Goal: Learn about a topic: Learn about a topic

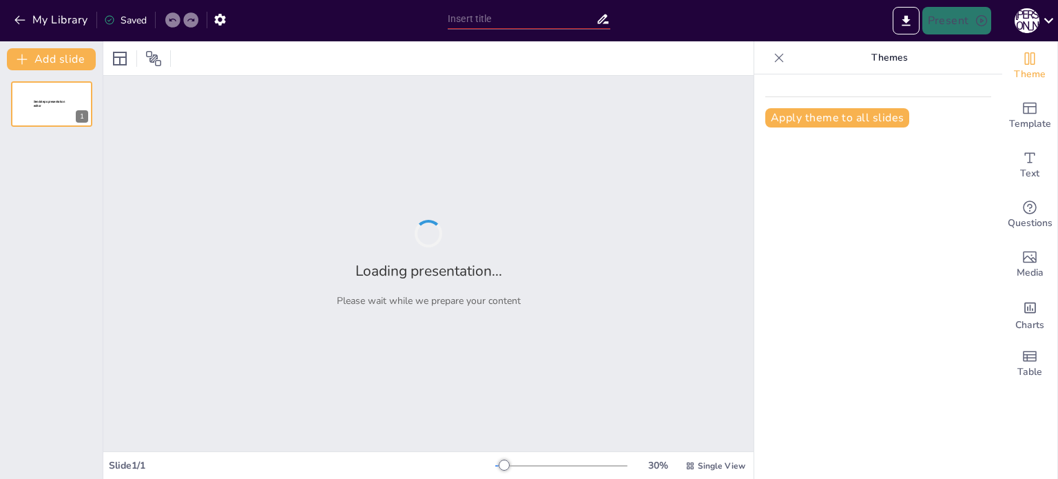
type input "Психология вирусного распространения: Кейс песни '[DATE]'"
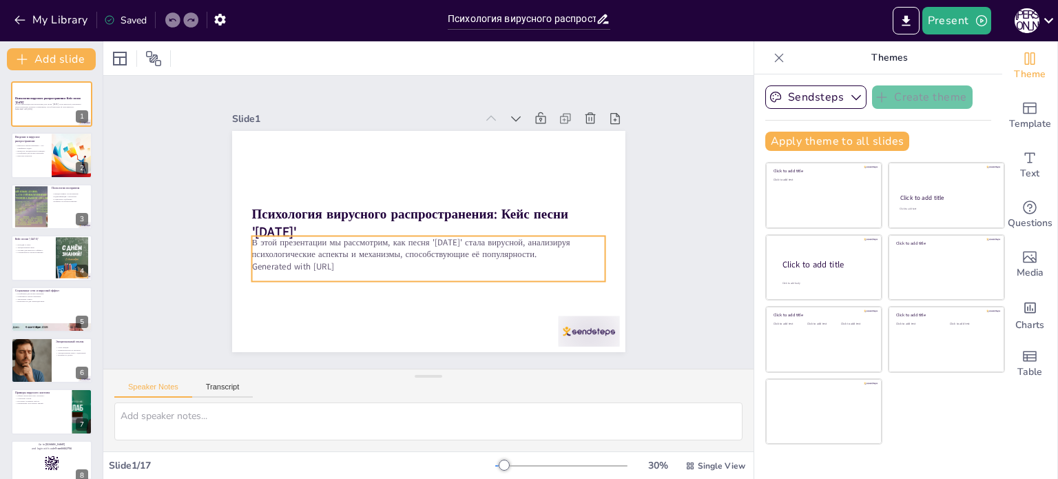
checkbox input "true"
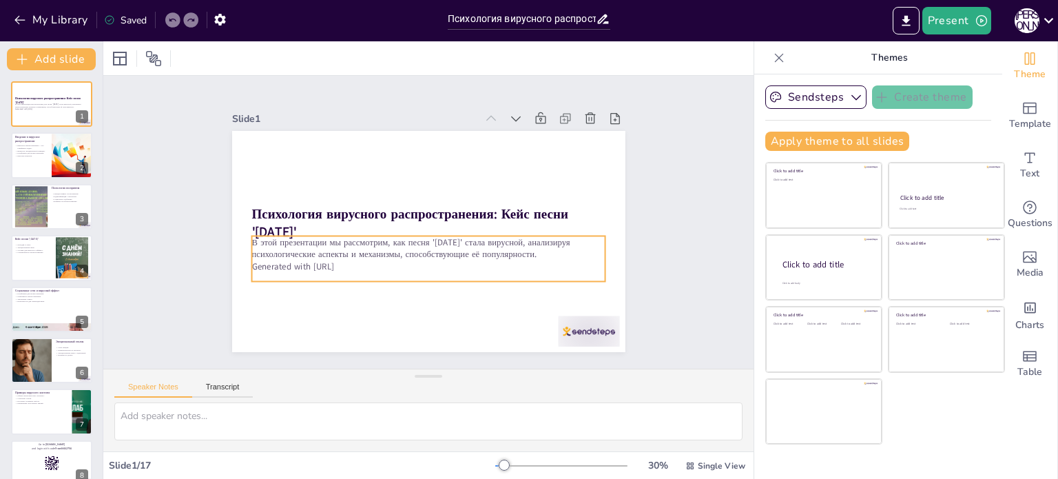
checkbox input "true"
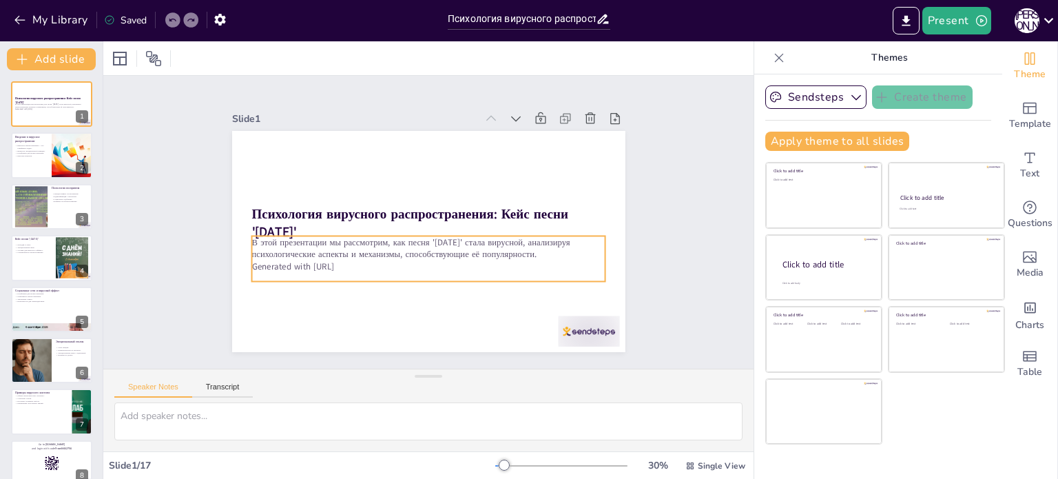
checkbox input "true"
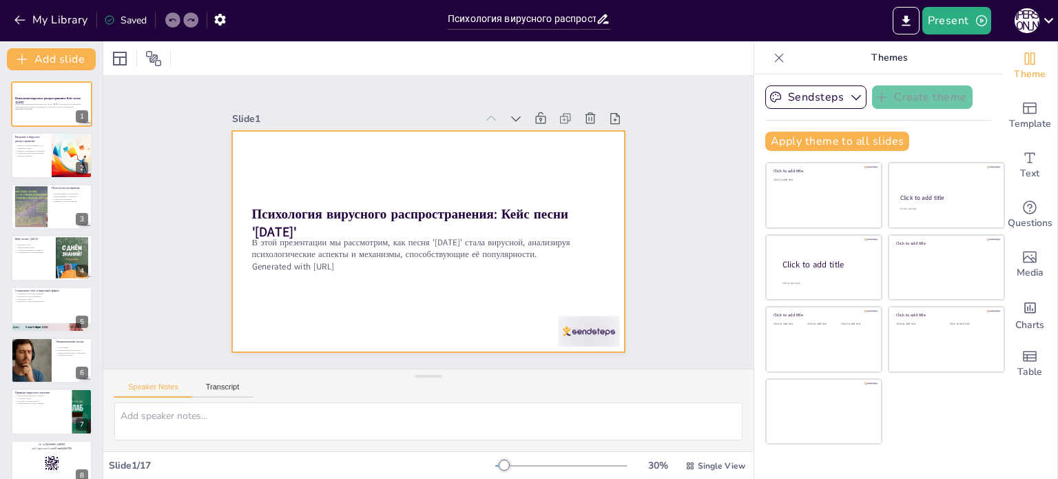
checkbox input "true"
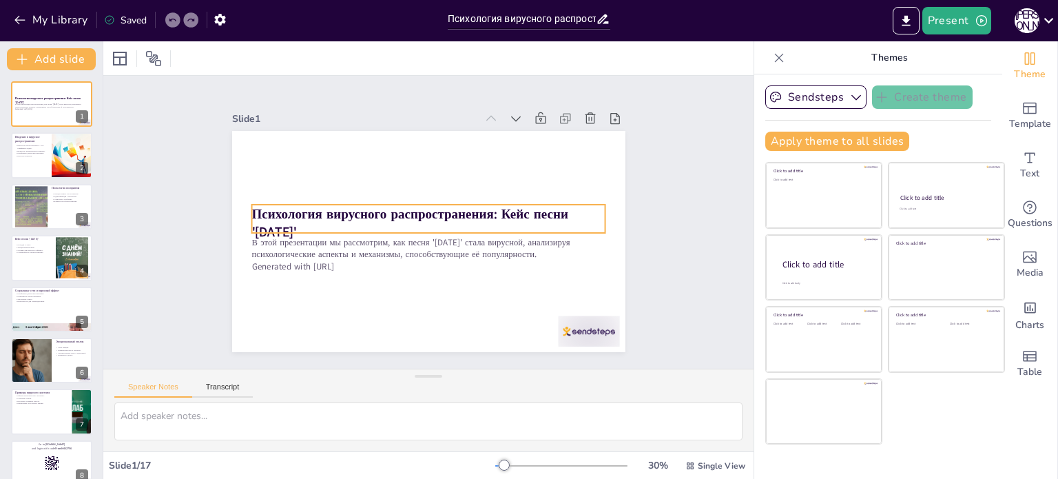
checkbox input "true"
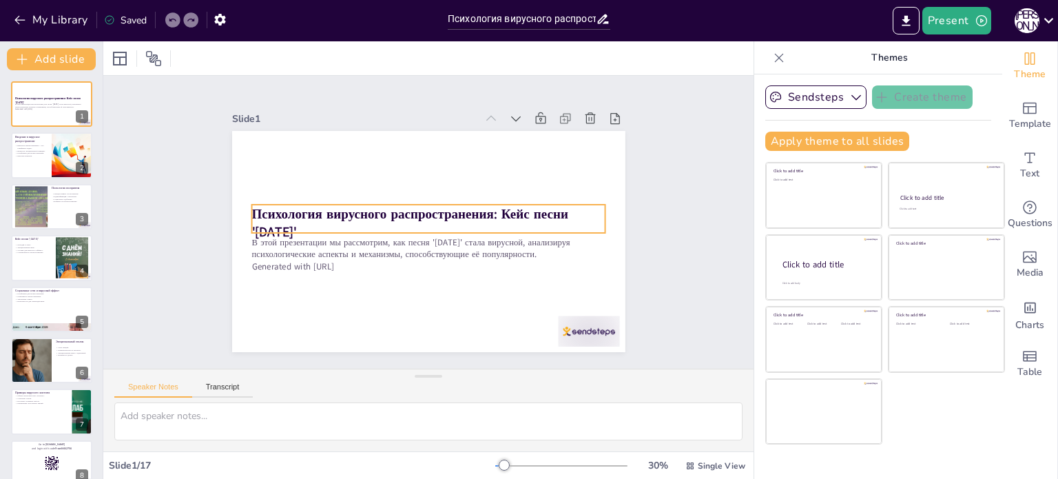
checkbox input "true"
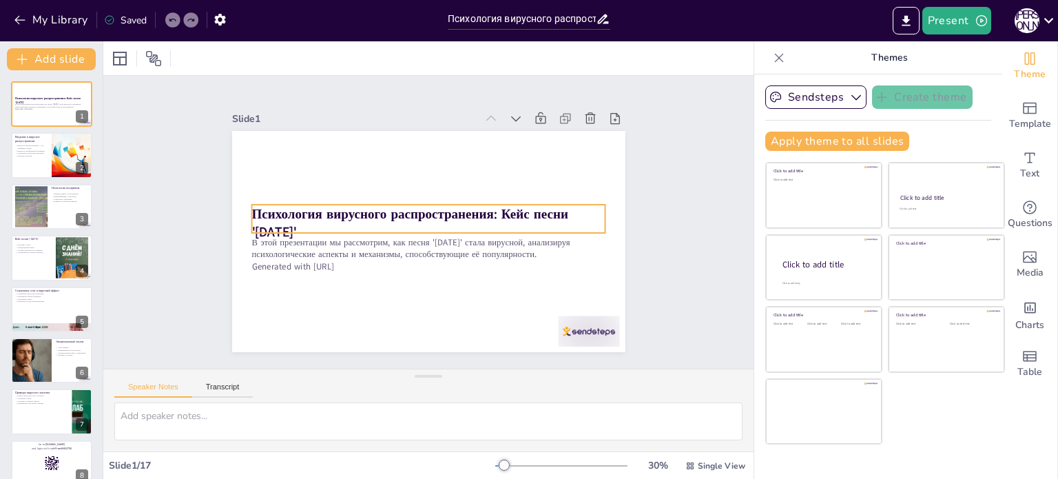
checkbox input "true"
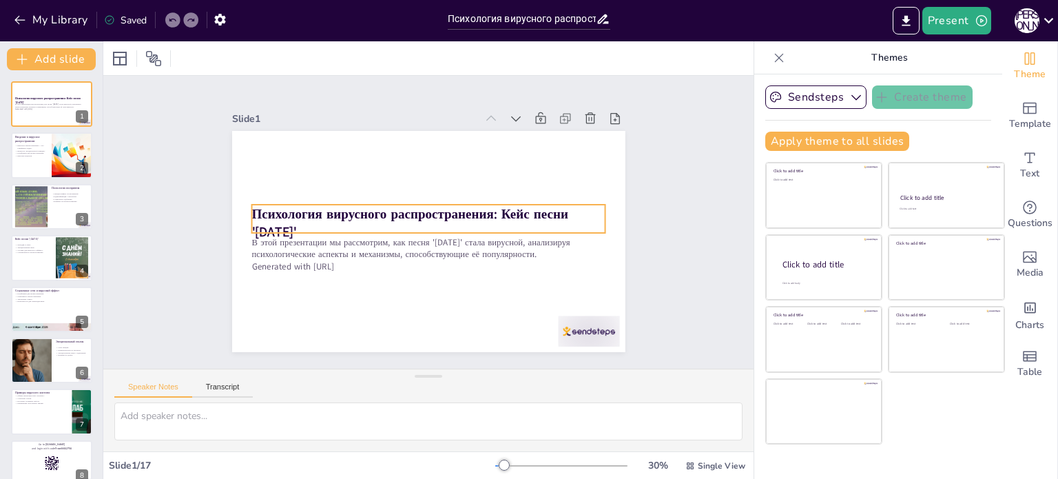
checkbox input "true"
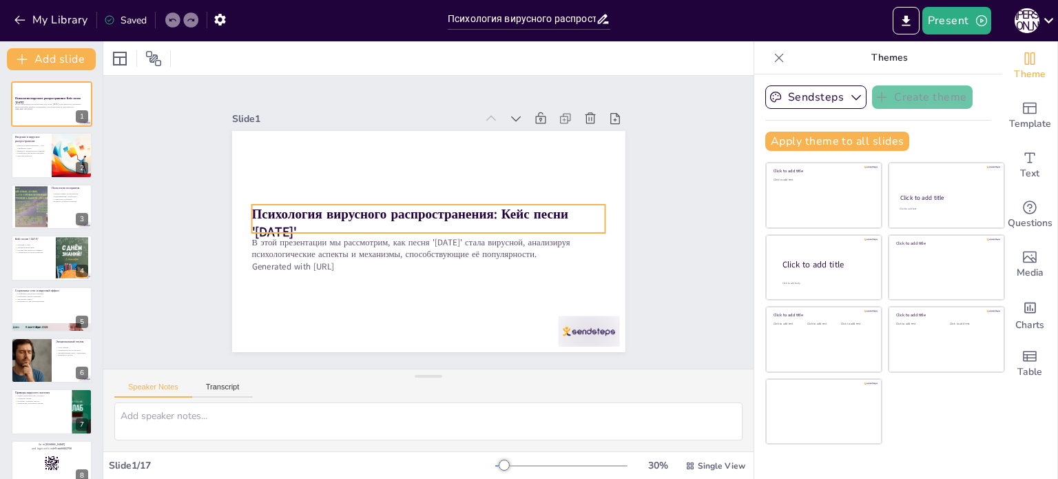
checkbox input "true"
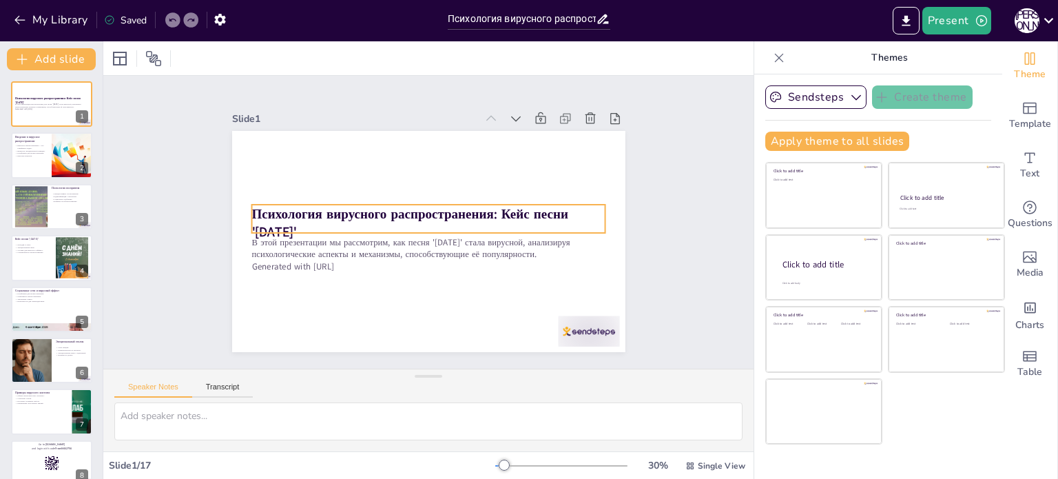
checkbox input "true"
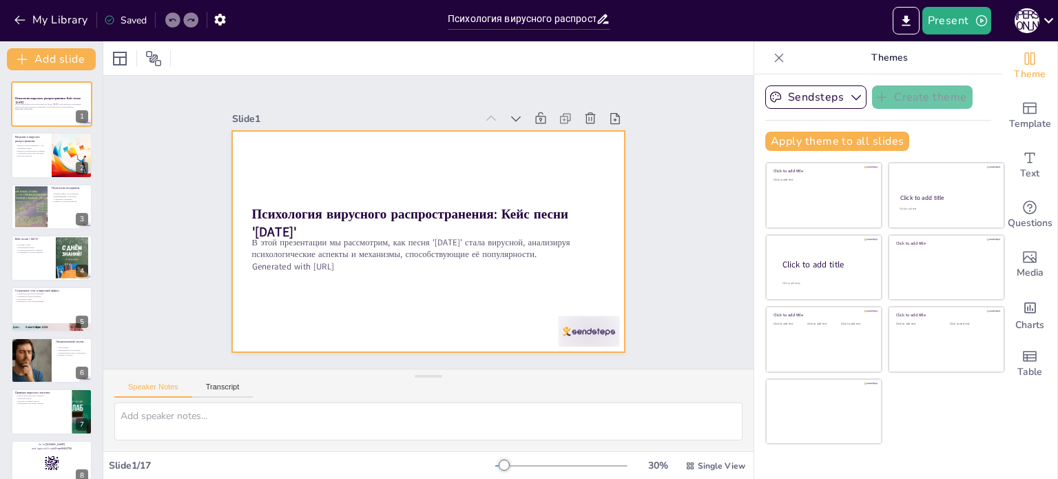
checkbox input "true"
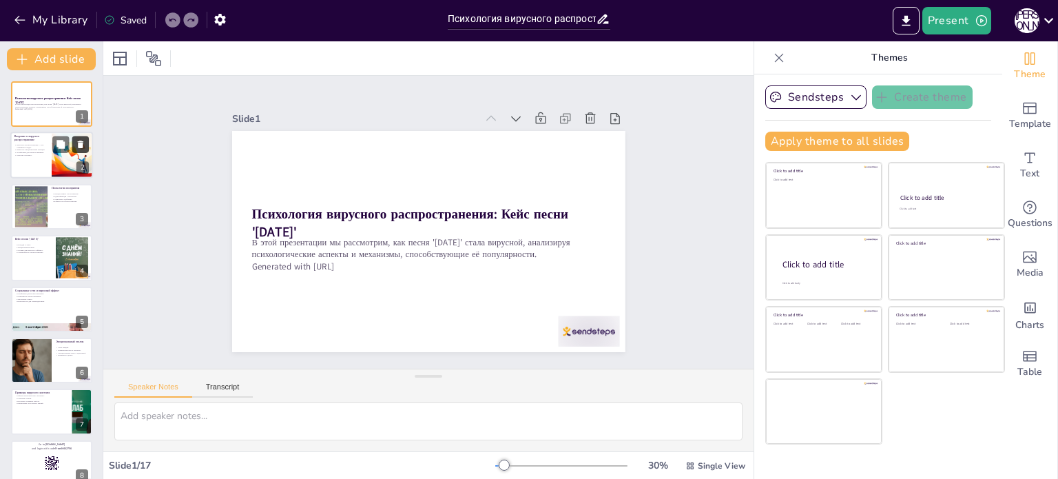
checkbox input "true"
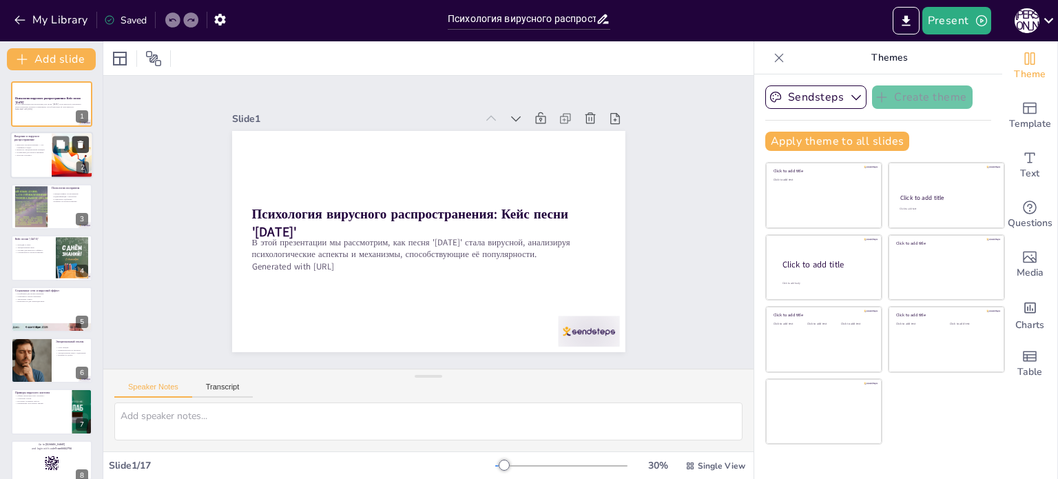
checkbox input "true"
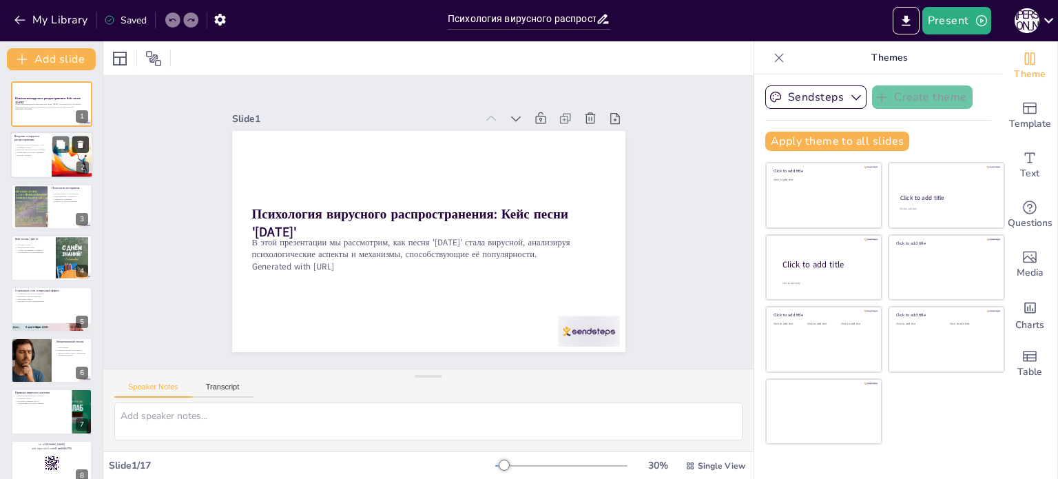
checkbox input "true"
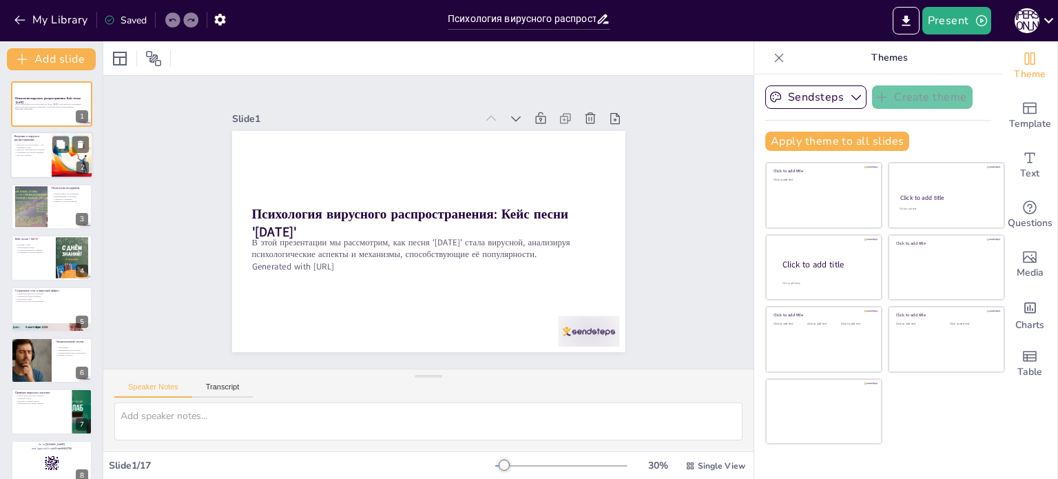
checkbox input "true"
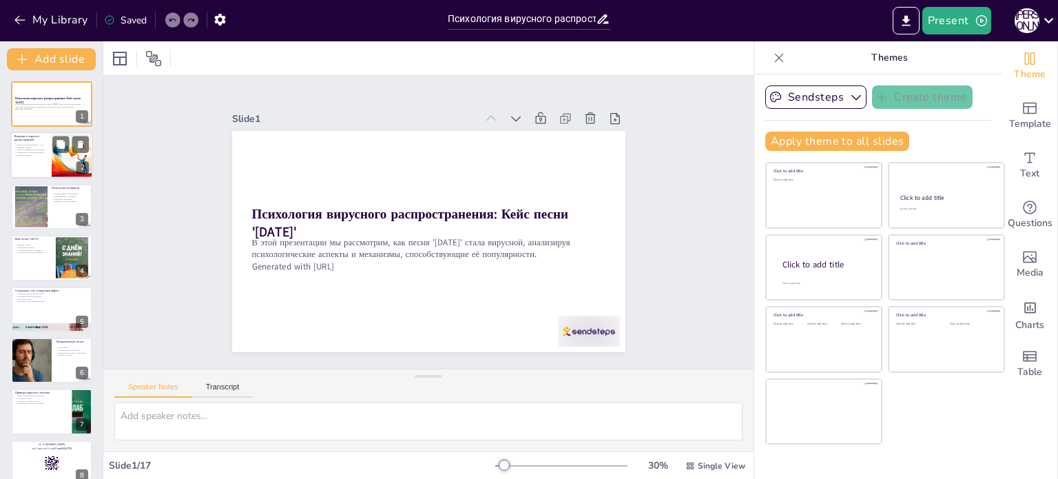
checkbox input "true"
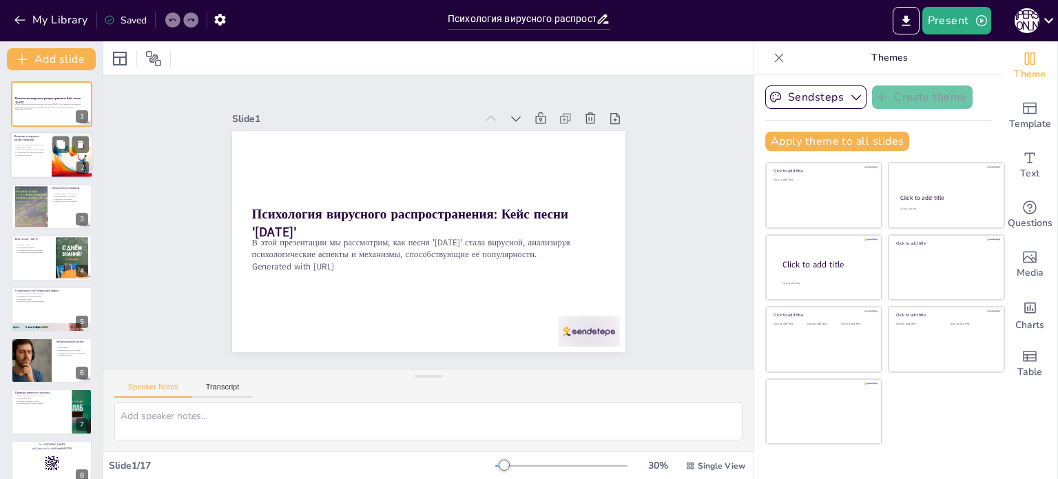
click at [36, 145] on p "Вирусное распространение — это сарафанное радио." at bounding box center [30, 146] width 33 height 5
type textarea "Loremipsum dolor — sit ametc adipisci elitseddoe te incididu u laboreet, dolore…"
checkbox input "true"
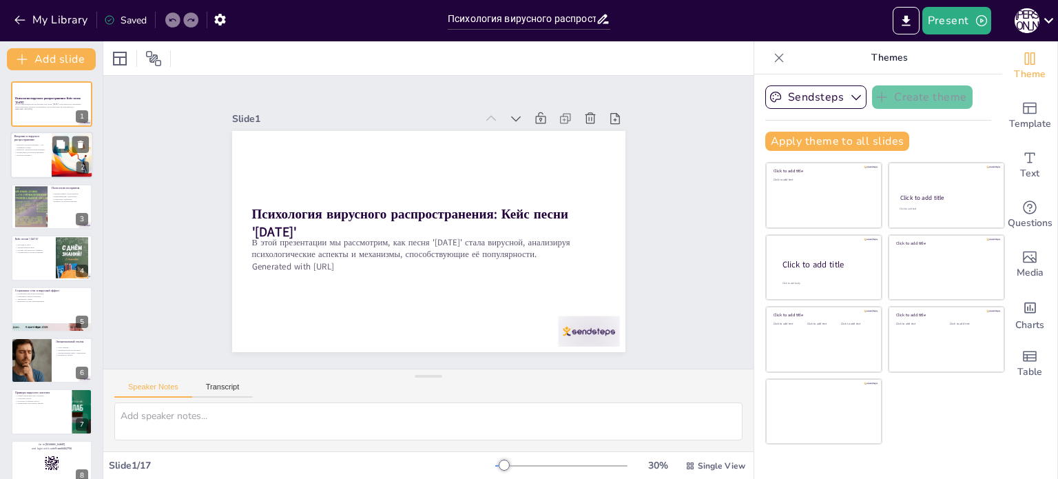
checkbox input "true"
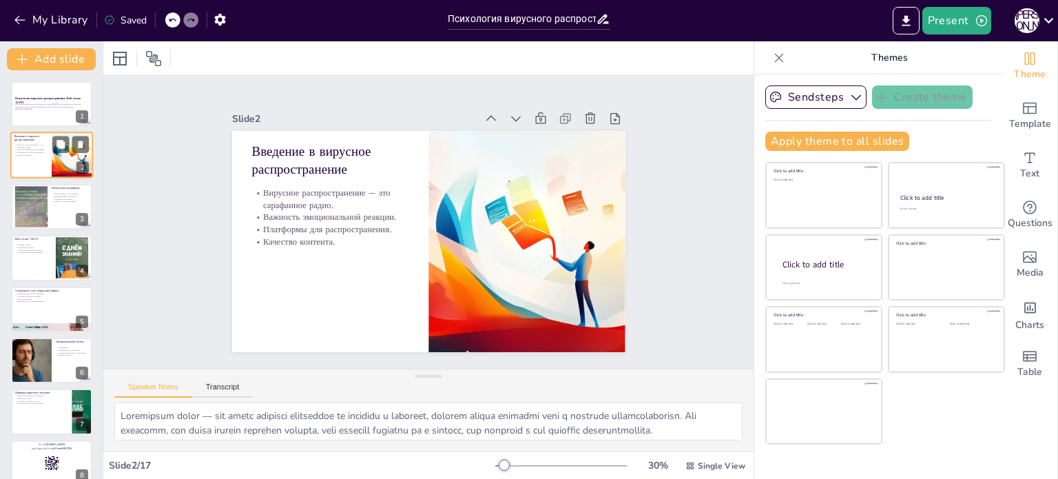
checkbox input "true"
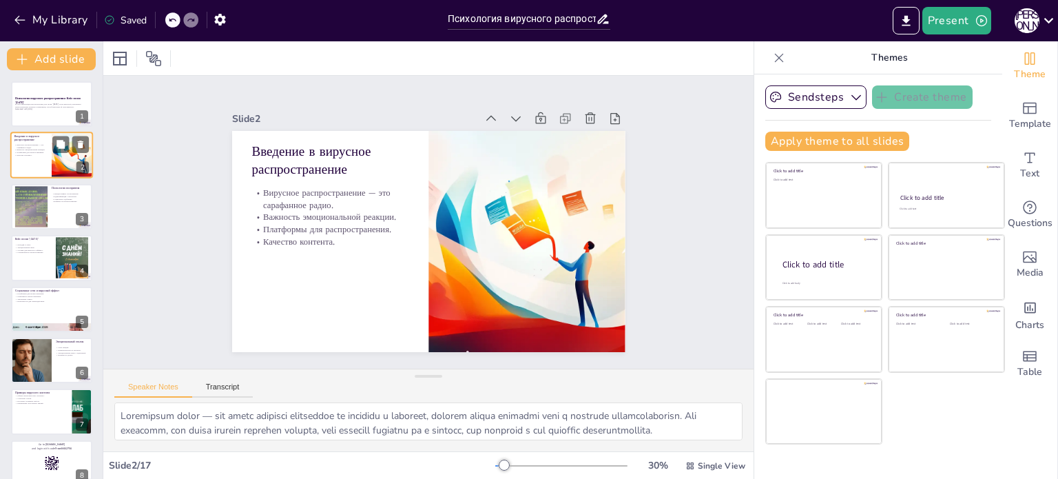
checkbox input "true"
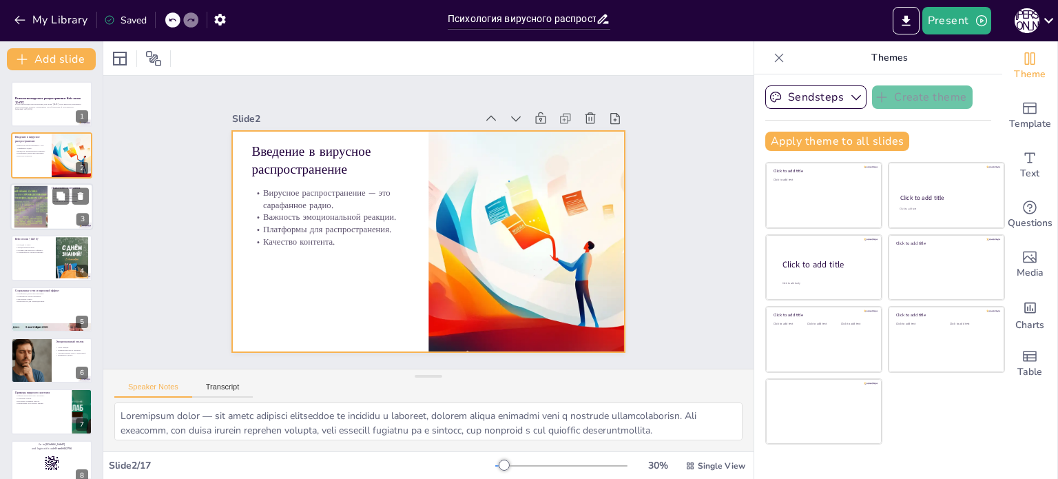
checkbox input "true"
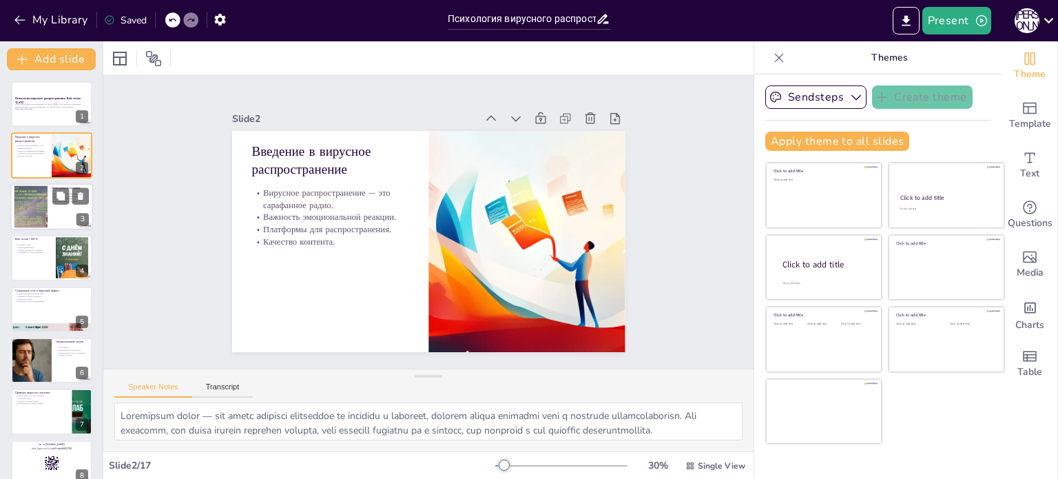
click at [36, 199] on div at bounding box center [30, 206] width 59 height 42
type textarea "Loremi dolorsit ametcons adipisci, elitsedd ei temporinci utlabore. Etdol magna…"
checkbox input "true"
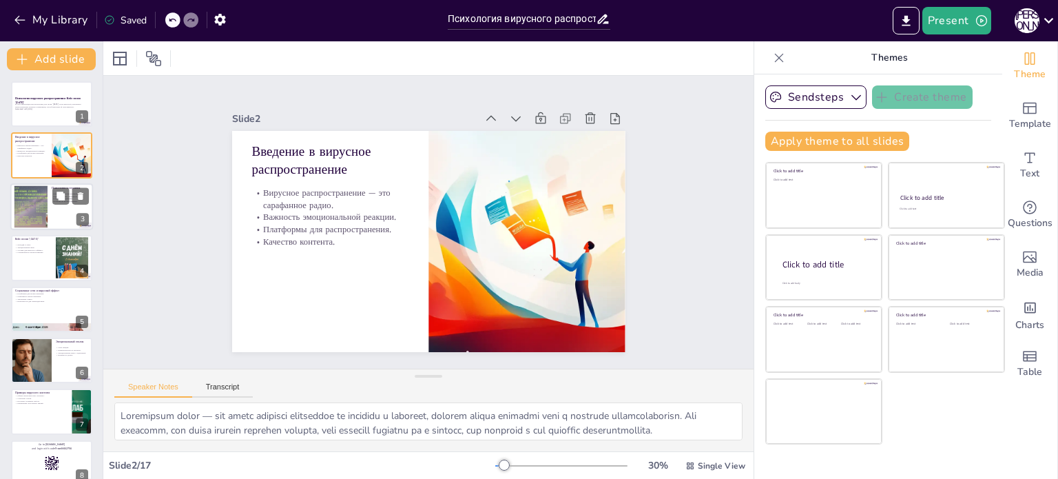
checkbox input "true"
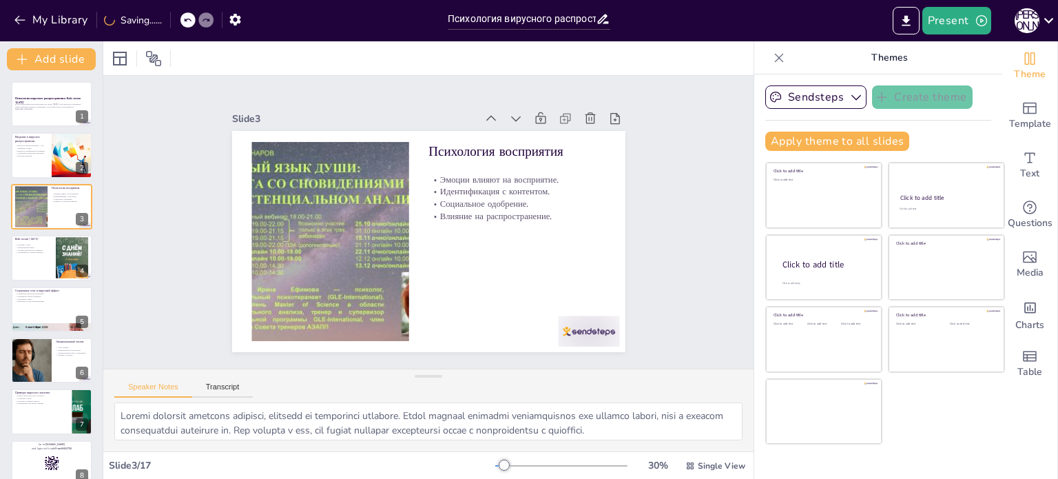
checkbox input "true"
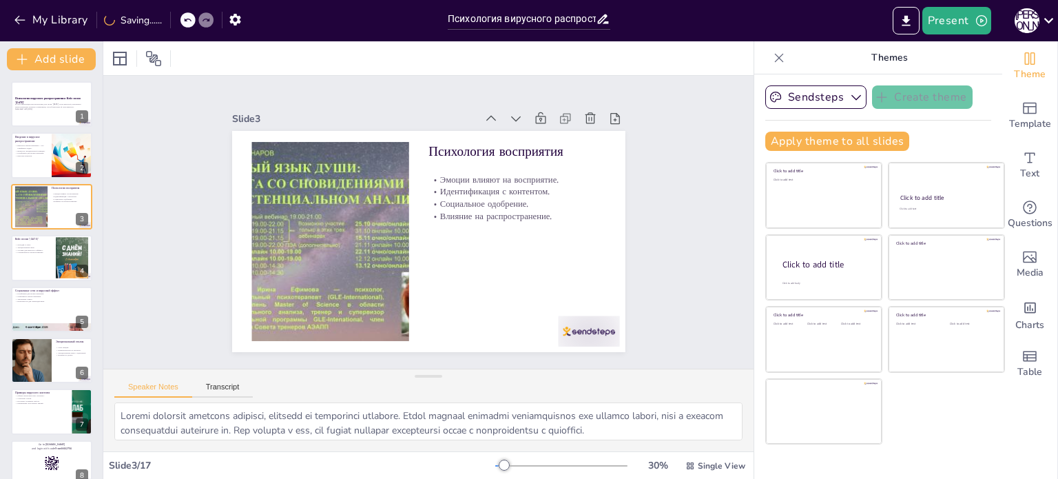
checkbox input "true"
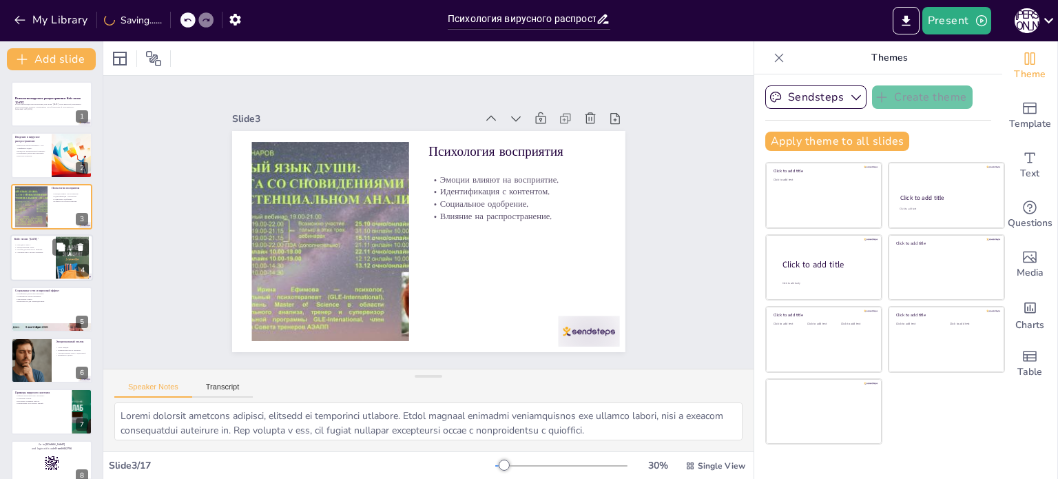
checkbox input "true"
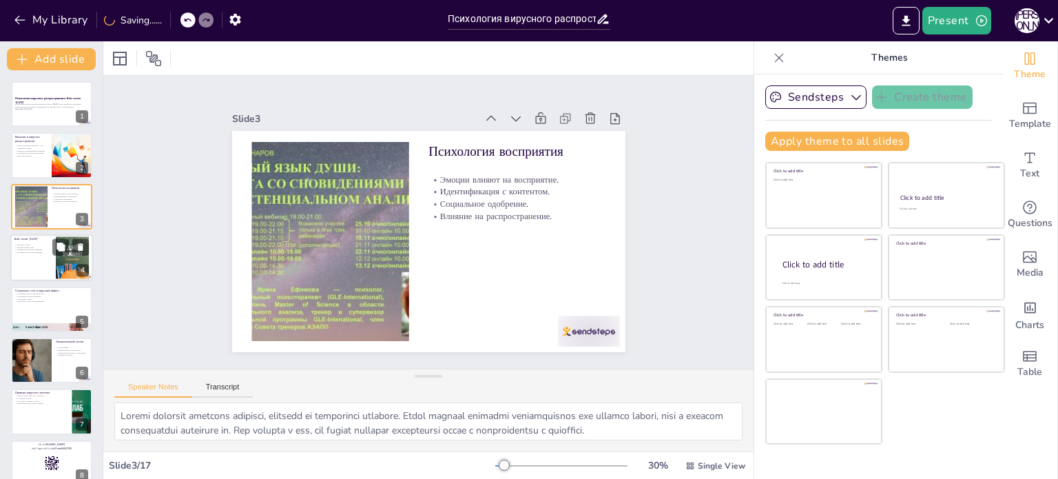
checkbox input "true"
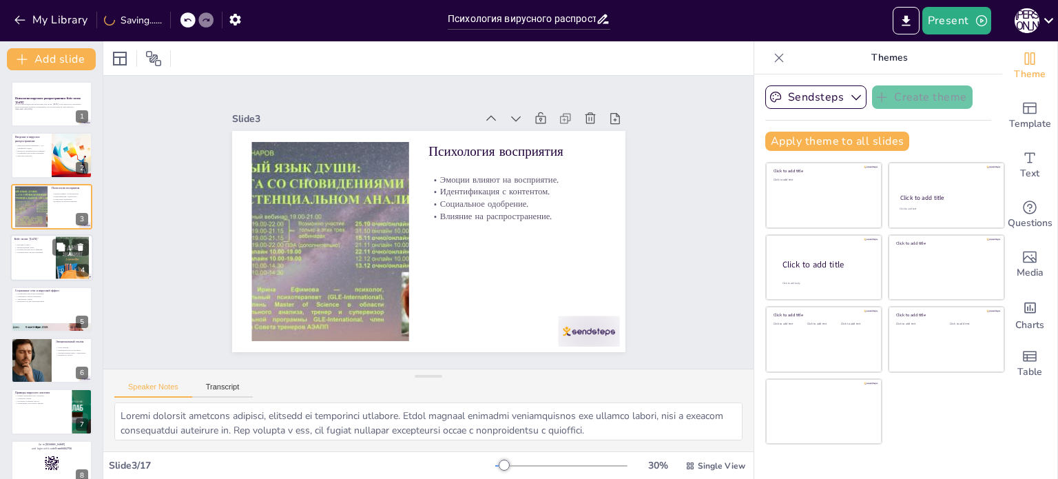
click at [45, 247] on p "Эмоциональная связь." at bounding box center [32, 247] width 37 height 3
type textarea "Loremip d sitam conse '1 adipisci' elitsedd eiusmodte incididun ut laboreetdo. …"
checkbox input "true"
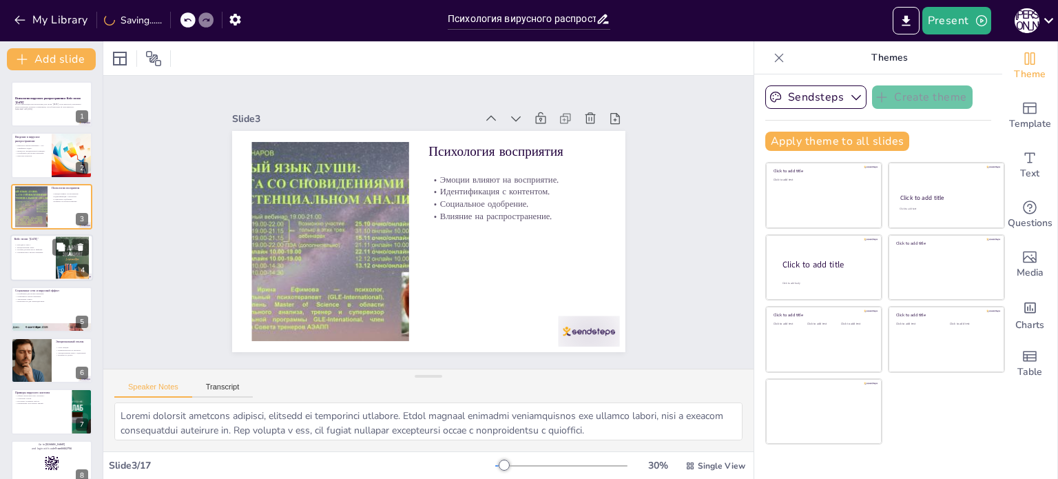
checkbox input "true"
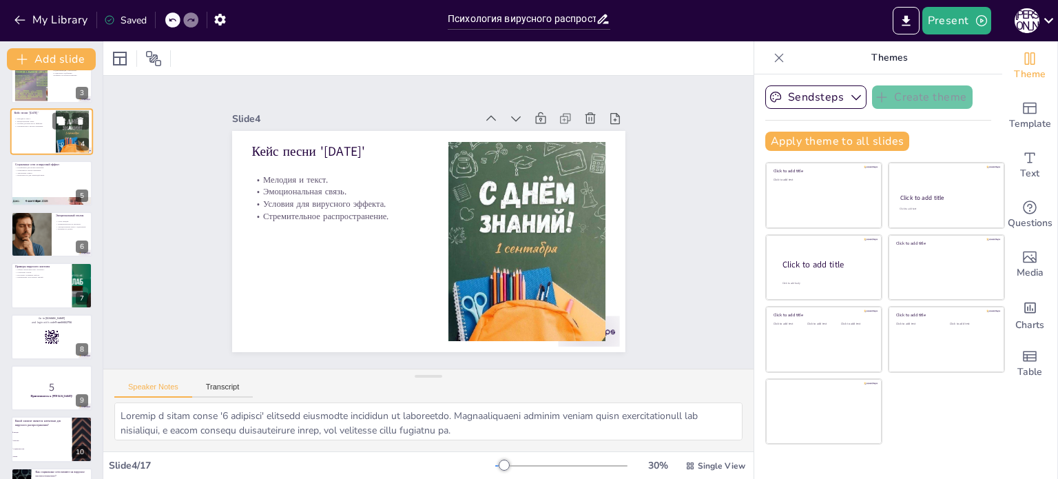
scroll to position [138, 0]
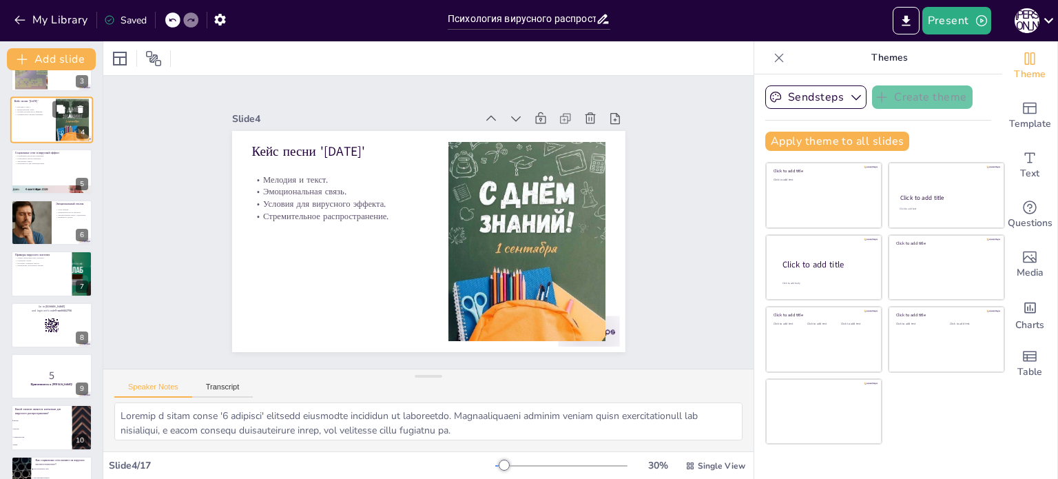
checkbox input "true"
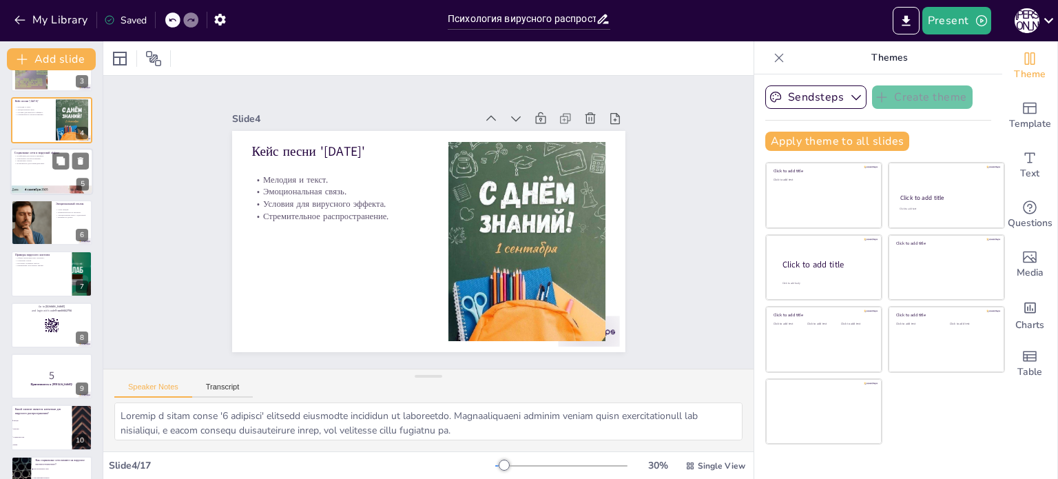
checkbox input "true"
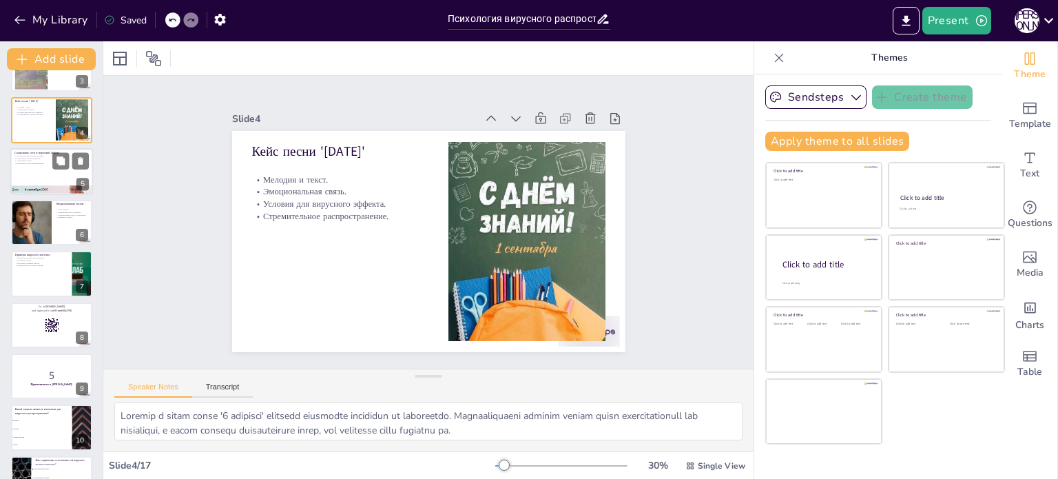
checkbox input "true"
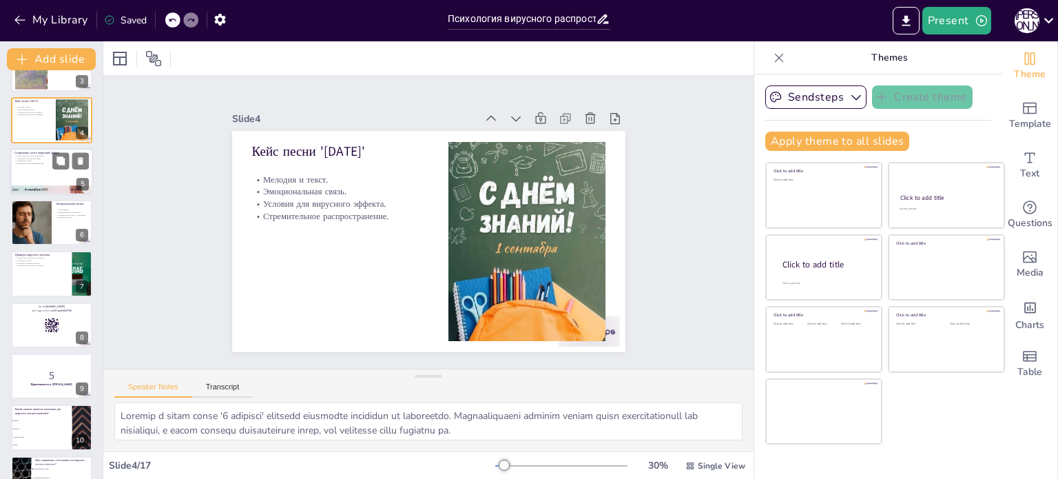
checkbox input "true"
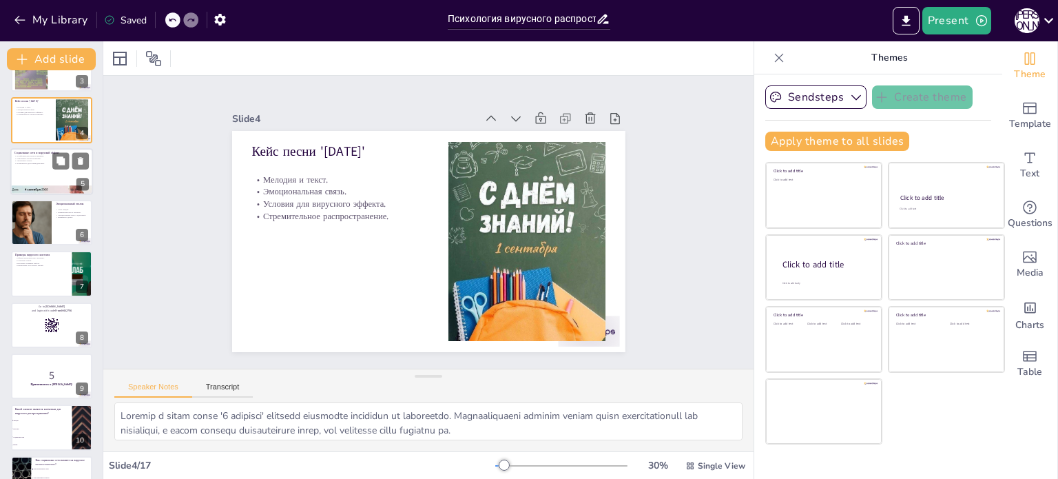
checkbox input "true"
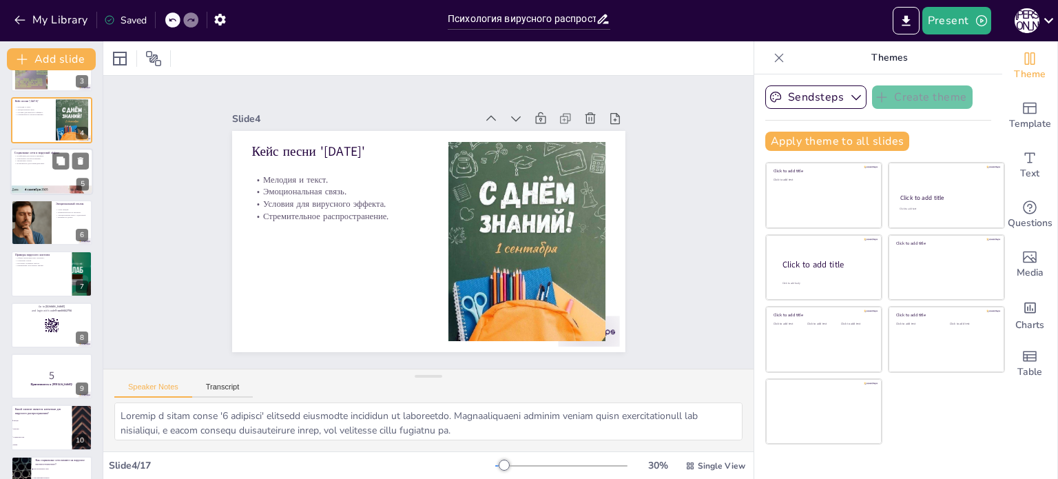
checkbox input "true"
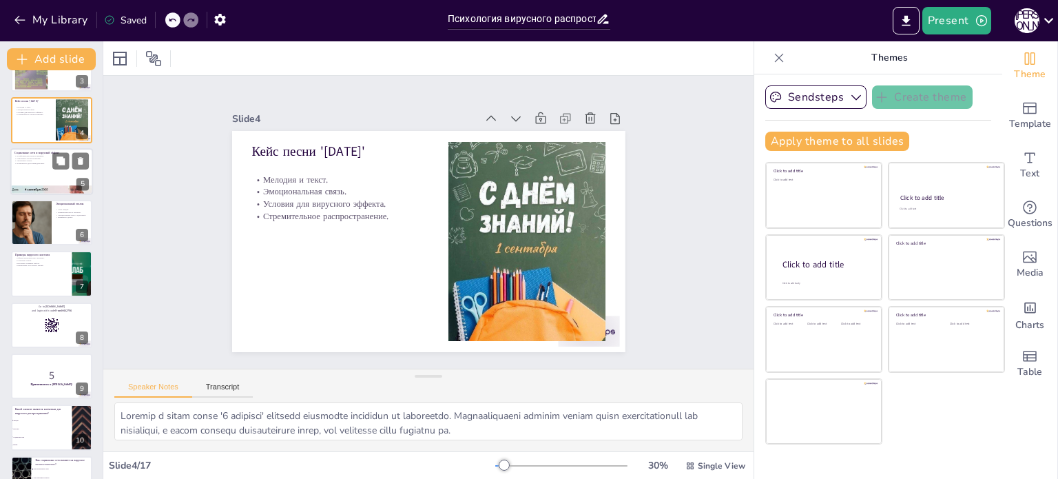
checkbox input "true"
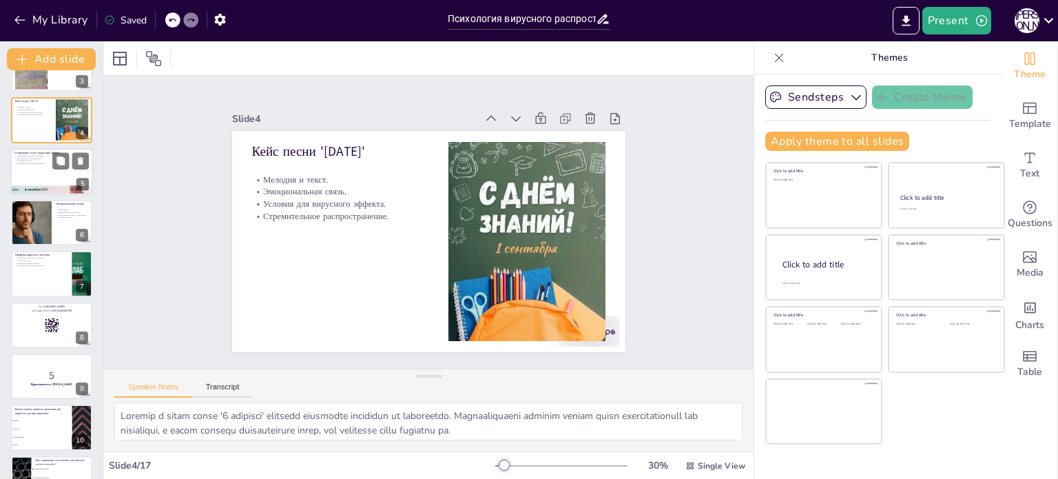
click at [34, 167] on div at bounding box center [51, 171] width 83 height 47
type textarea "Loremipsum dolo, sitam con Adipiscin e SedDoe, temporin utlaboree doloremagna a…"
checkbox input "true"
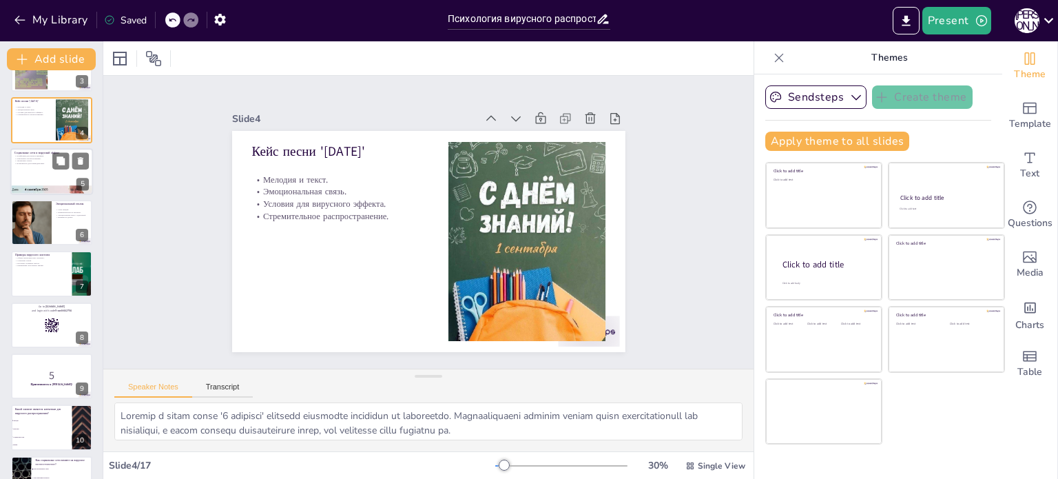
checkbox input "true"
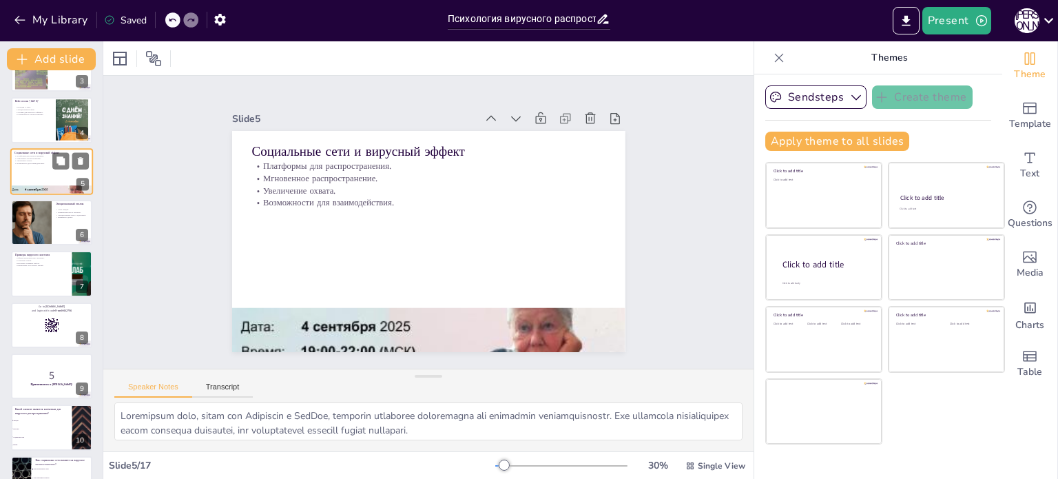
scroll to position [34, 0]
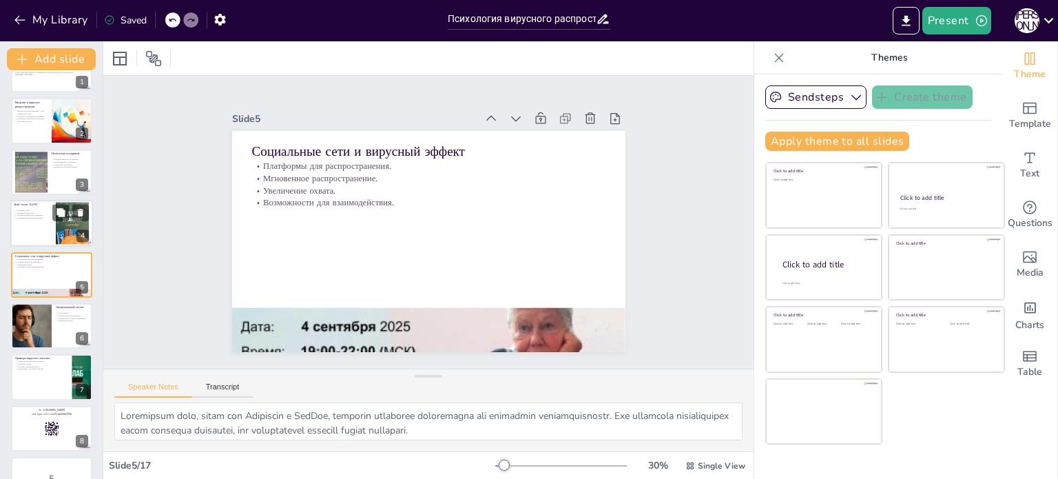
checkbox input "true"
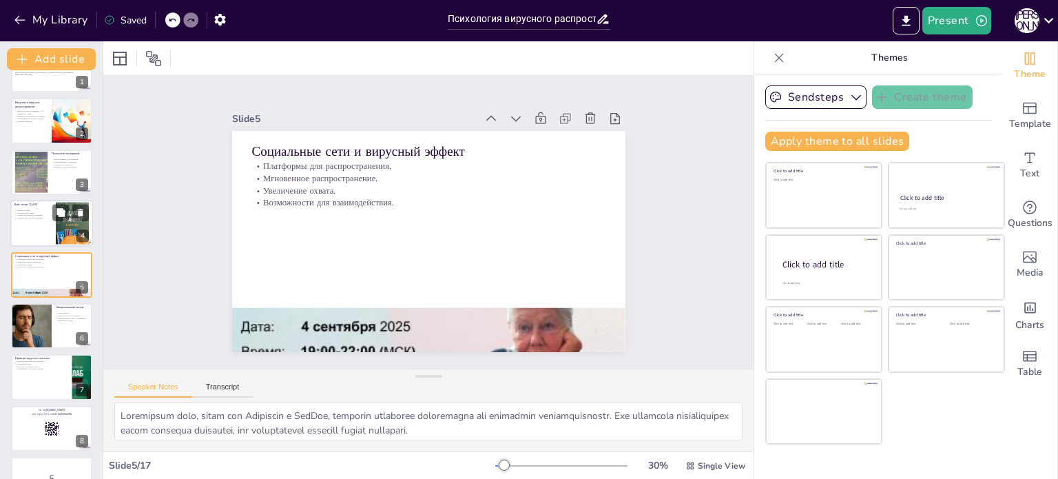
checkbox input "true"
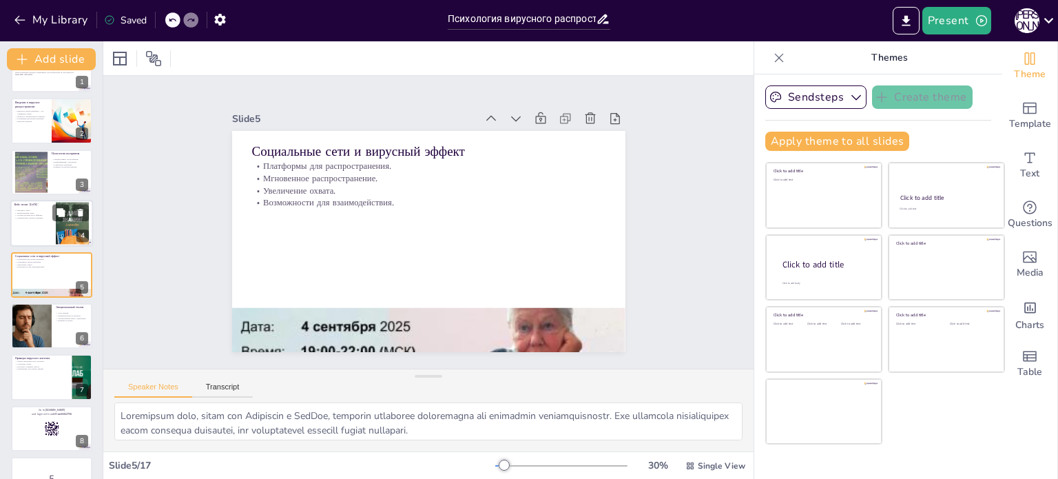
checkbox input "true"
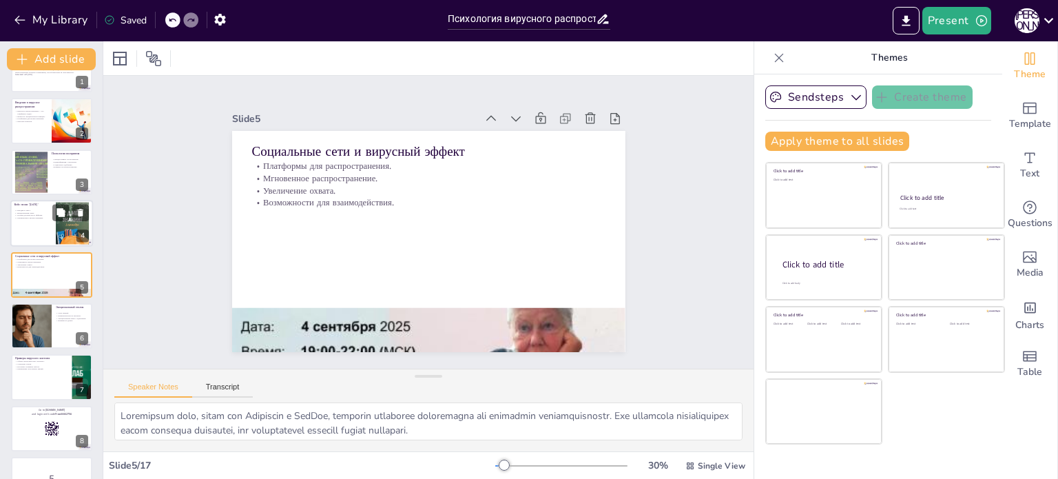
checkbox input "true"
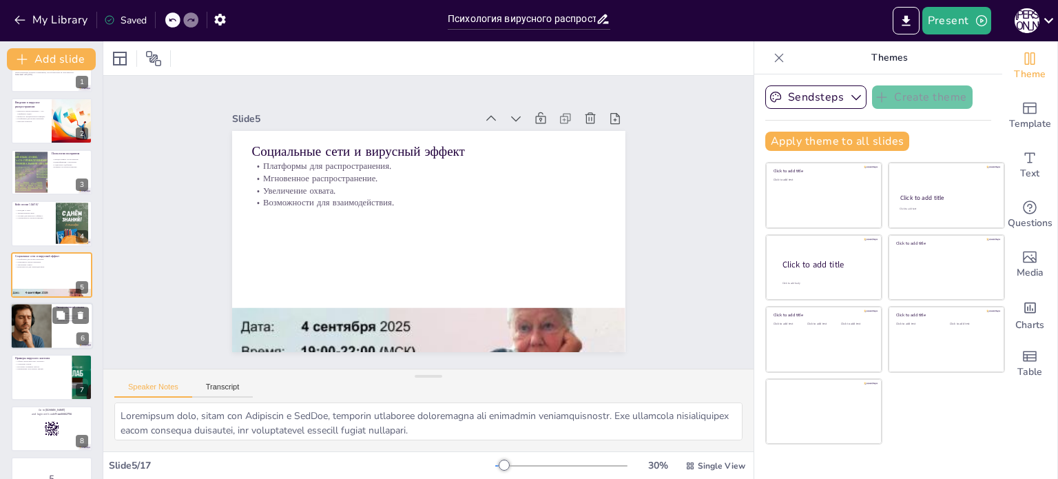
checkbox input "true"
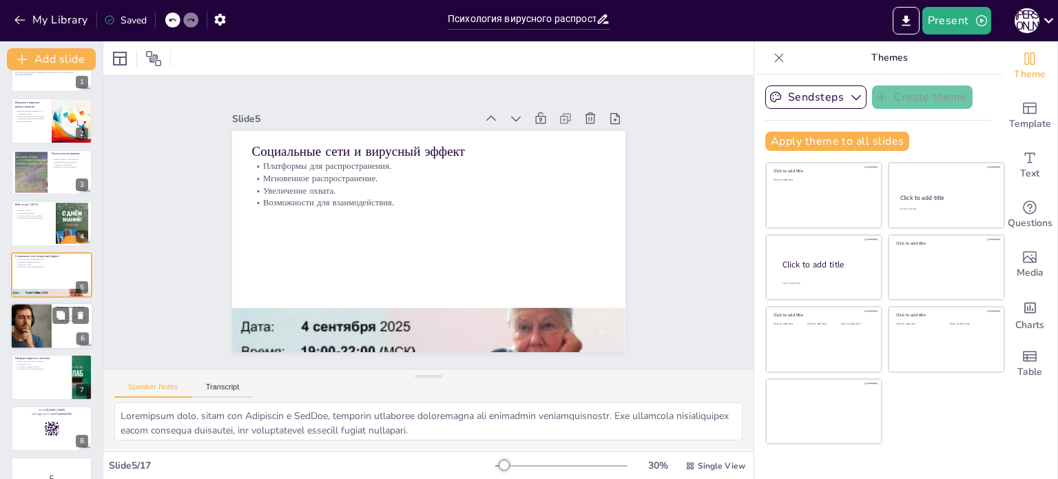
click at [44, 319] on div at bounding box center [31, 325] width 70 height 47
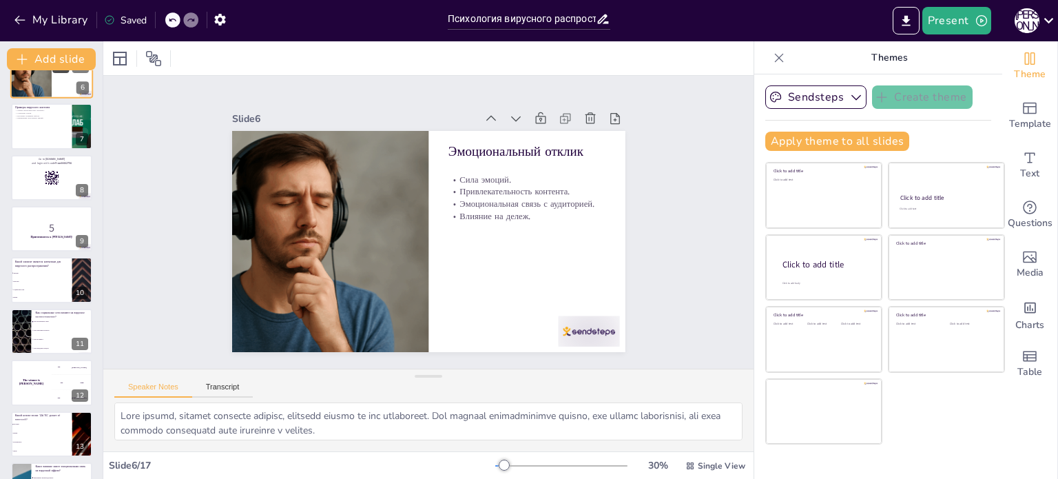
scroll to position [292, 0]
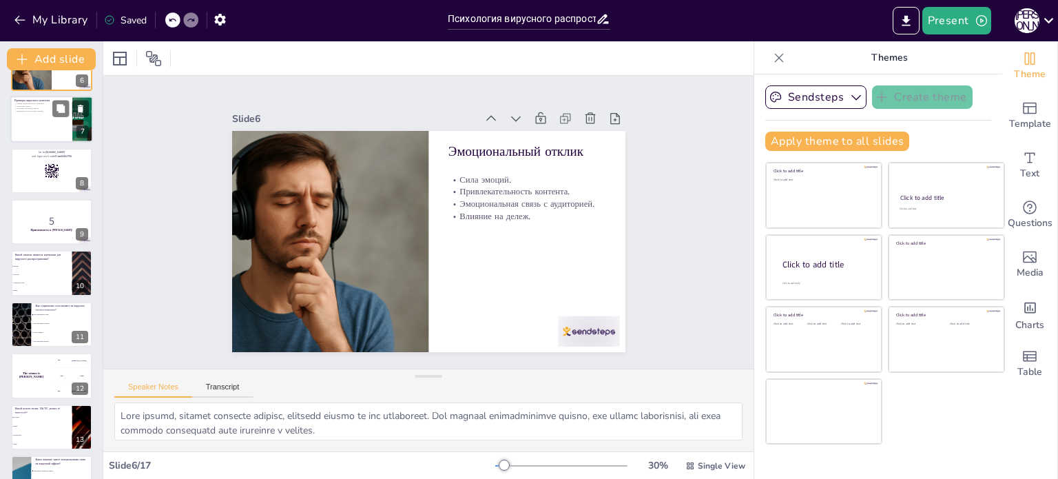
click at [28, 107] on p "Изучение успешных кейсов." at bounding box center [41, 108] width 54 height 3
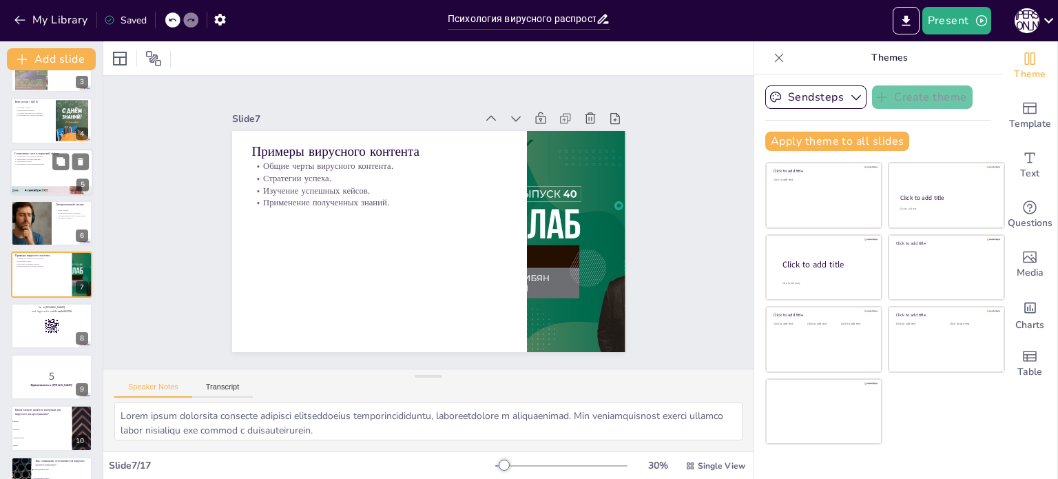
click at [36, 170] on div at bounding box center [51, 172] width 83 height 47
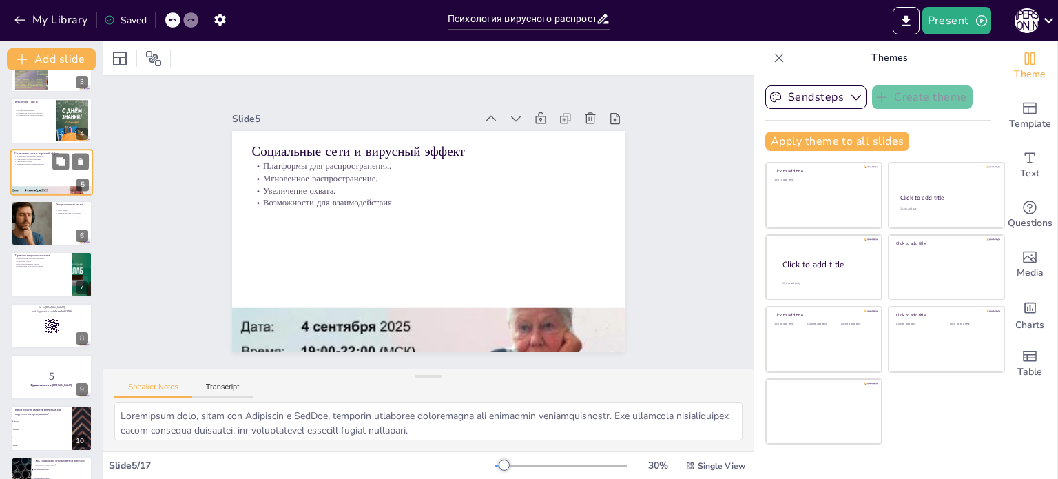
scroll to position [34, 0]
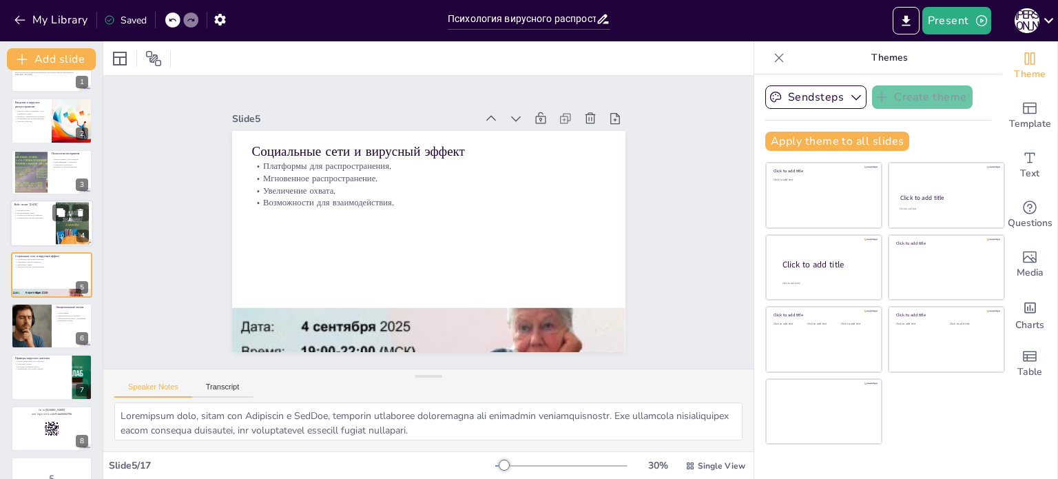
click at [39, 217] on p "Стремительное распространение." at bounding box center [32, 218] width 37 height 3
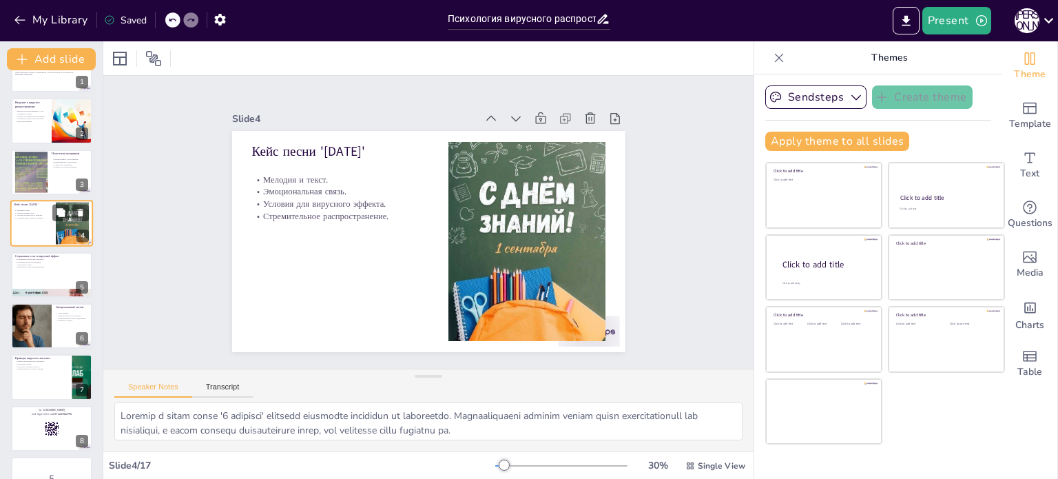
scroll to position [0, 0]
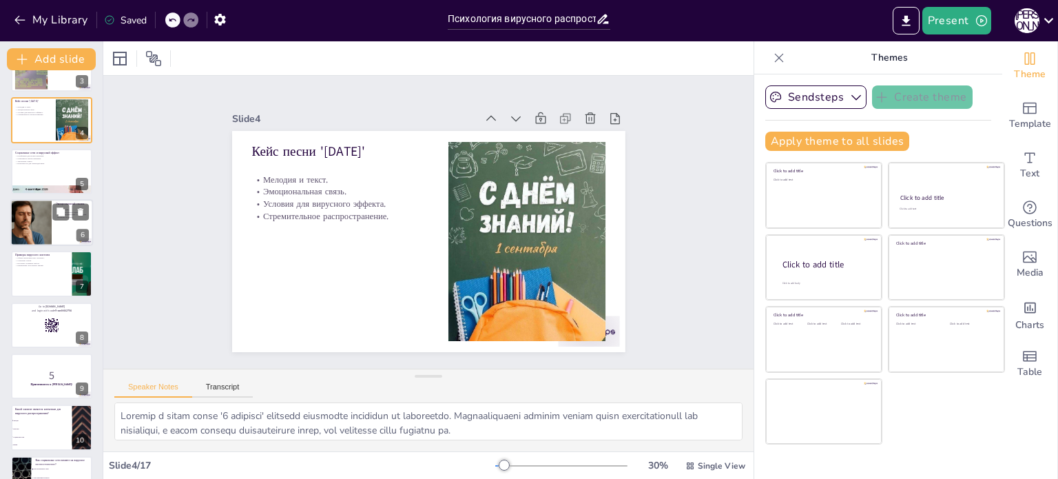
click at [36, 222] on div at bounding box center [31, 222] width 70 height 47
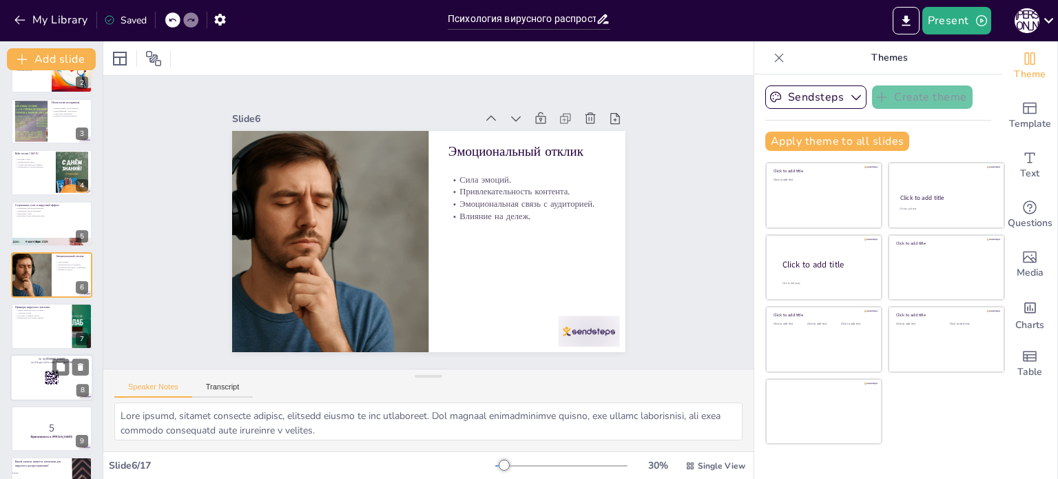
click at [44, 388] on div at bounding box center [51, 377] width 83 height 47
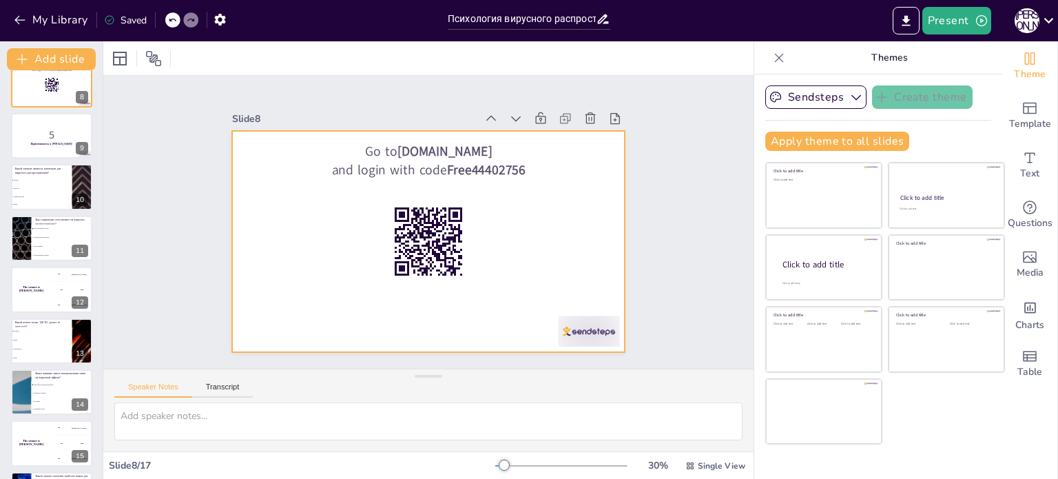
scroll to position [463, 0]
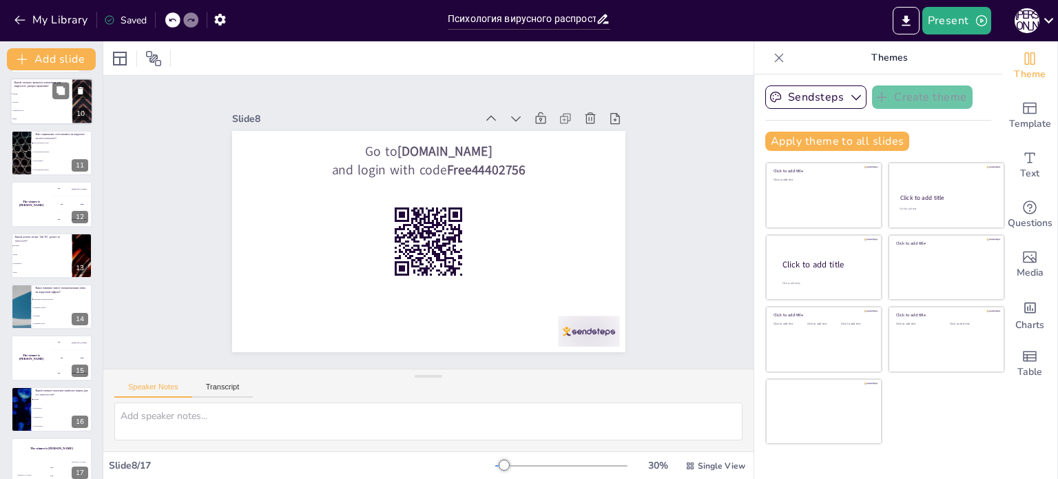
click at [38, 83] on p "Какой элемент является ключевым для вирусного распространения?" at bounding box center [41, 85] width 54 height 8
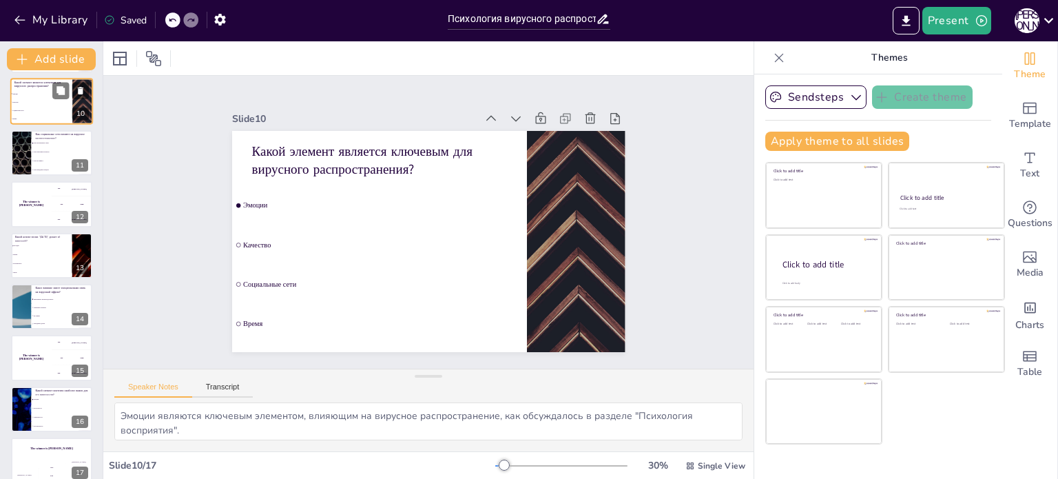
scroll to position [291, 0]
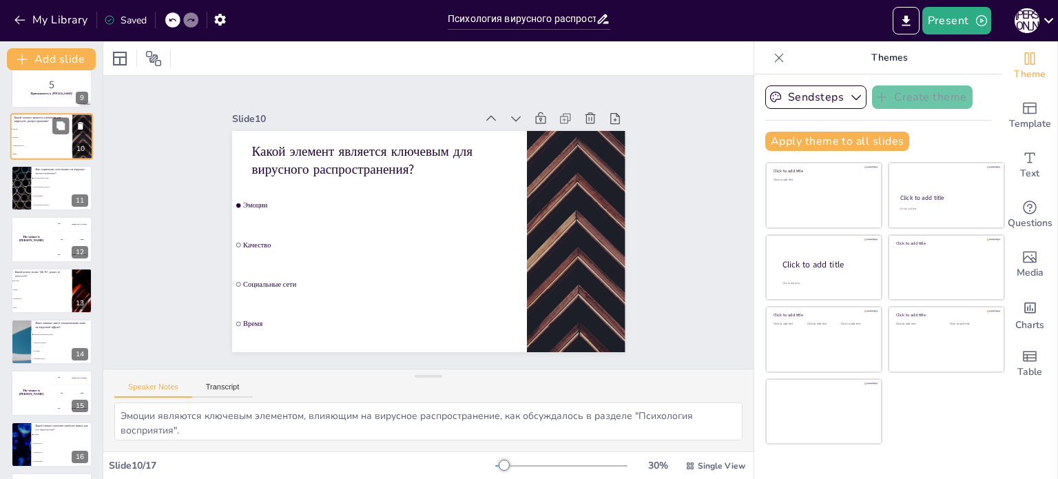
click at [51, 218] on div "The winner is [PERSON_NAME]" at bounding box center [31, 238] width 41 height 45
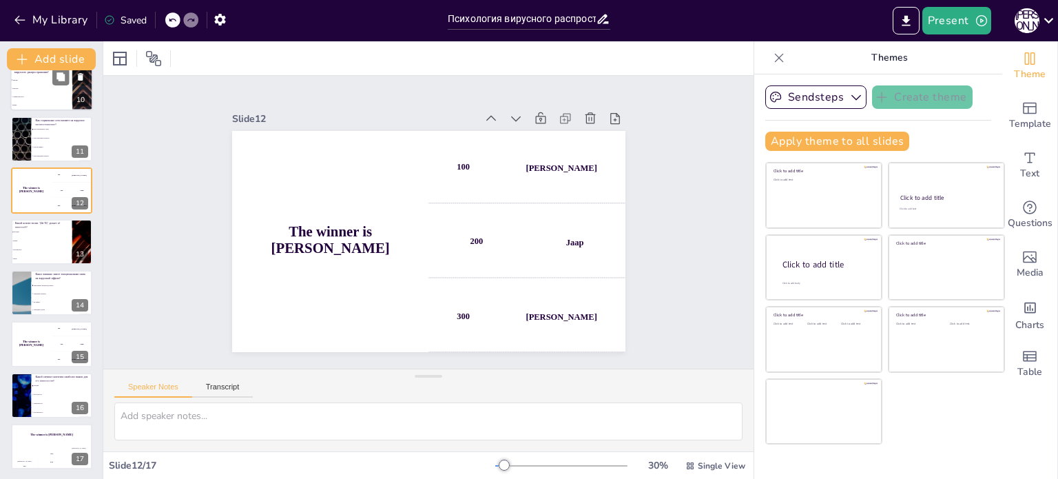
scroll to position [479, 0]
click at [51, 218] on div at bounding box center [51, 240] width 81 height 45
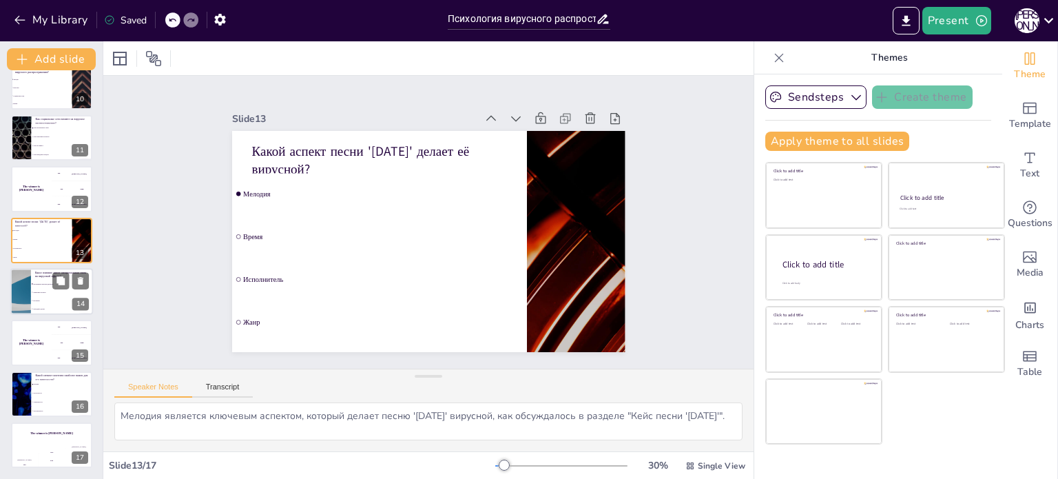
click at [38, 300] on span "Не влияет" at bounding box center [62, 301] width 59 height 2
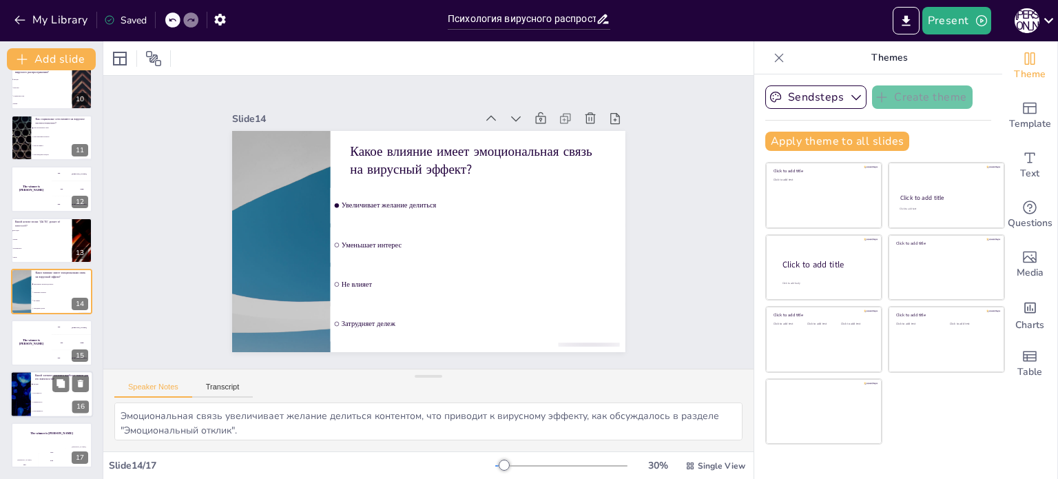
click at [41, 386] on li "Эмоции" at bounding box center [62, 383] width 62 height 9
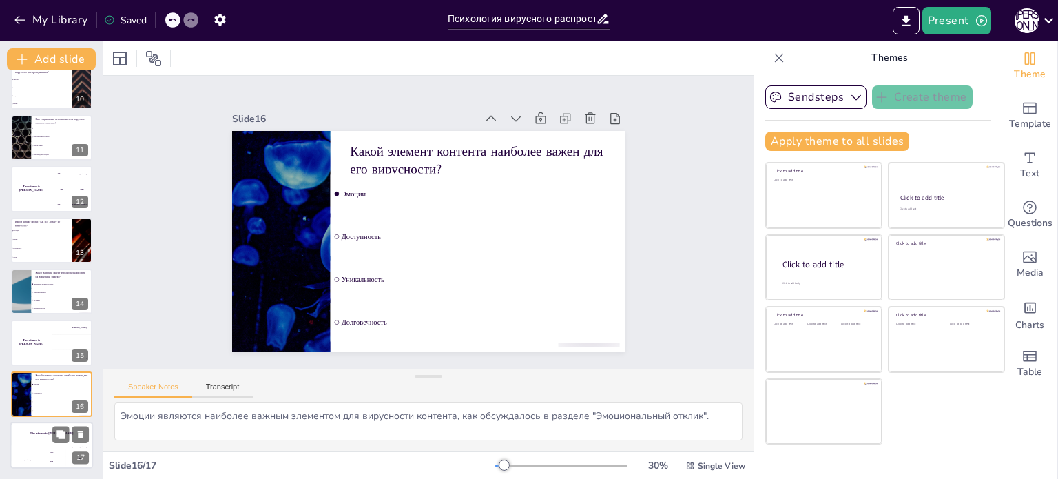
click at [40, 443] on div "The winner is [PERSON_NAME]" at bounding box center [51, 432] width 83 height 23
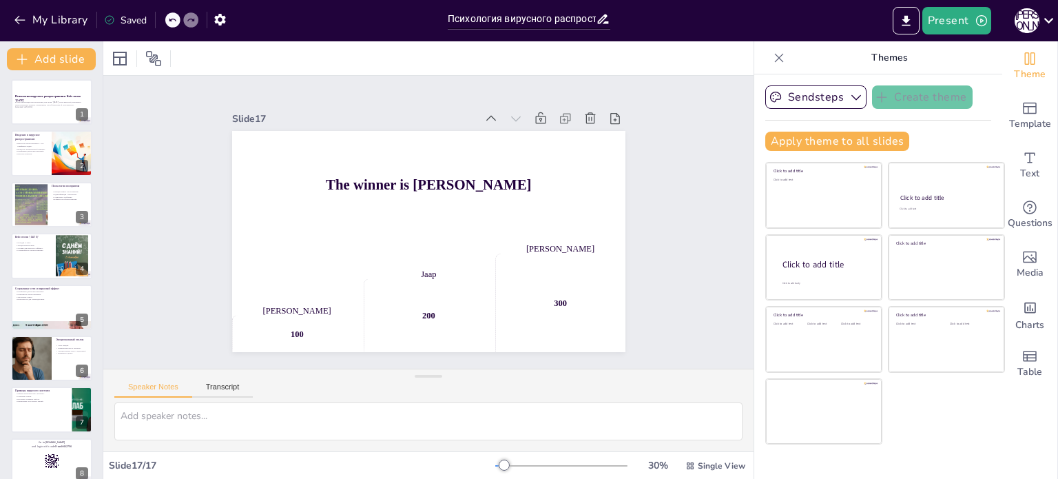
scroll to position [0, 0]
click at [772, 53] on icon at bounding box center [779, 58] width 14 height 14
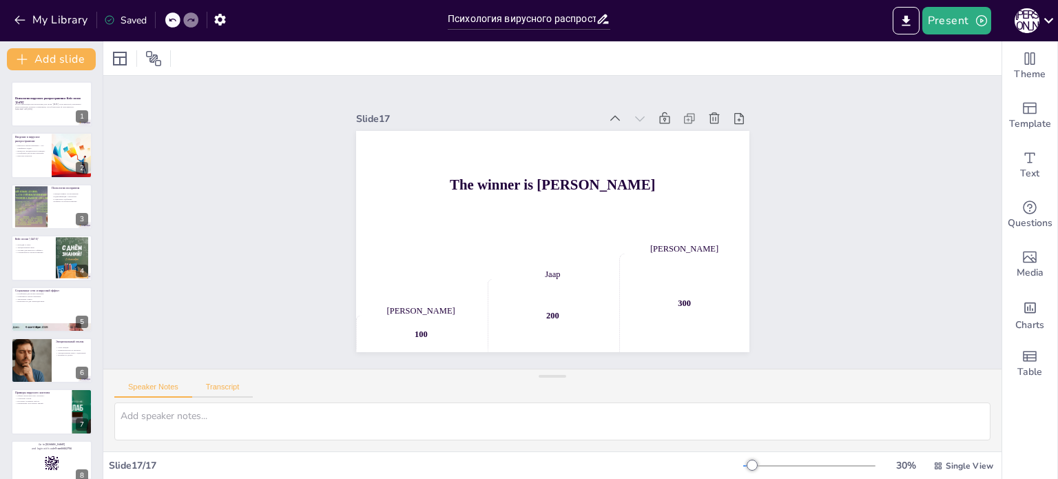
click at [200, 391] on button "Transcript" at bounding box center [222, 389] width 61 height 15
click at [159, 383] on button "Speaker Notes" at bounding box center [153, 389] width 78 height 15
click at [1025, 61] on icon "Change the overall theme" at bounding box center [1030, 58] width 10 height 12
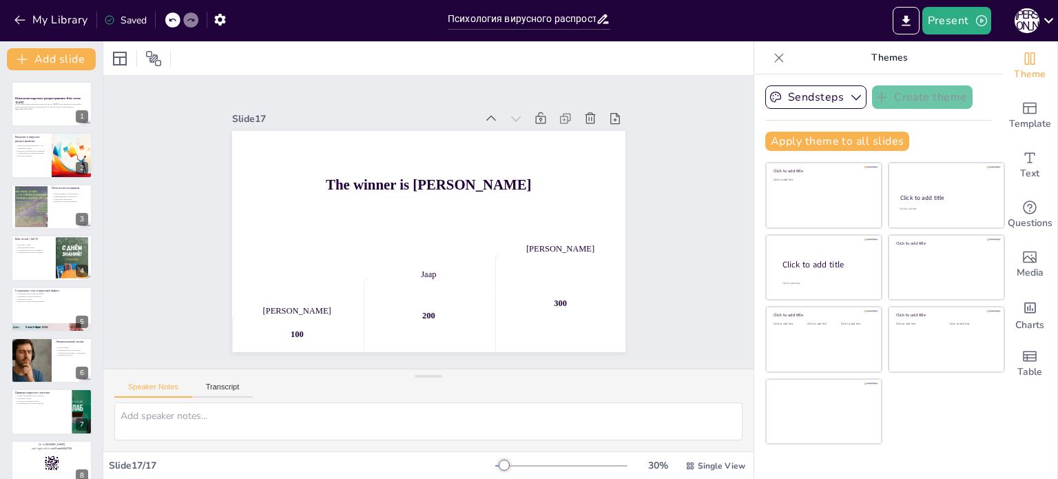
click at [832, 79] on div "Sendsteps Create theme Apply theme to all slides Click to add title Click to ad…" at bounding box center [878, 276] width 248 height 404
click at [832, 87] on button "Sendsteps" at bounding box center [815, 96] width 101 height 23
click at [843, 143] on button "Apply theme to all slides" at bounding box center [837, 141] width 144 height 19
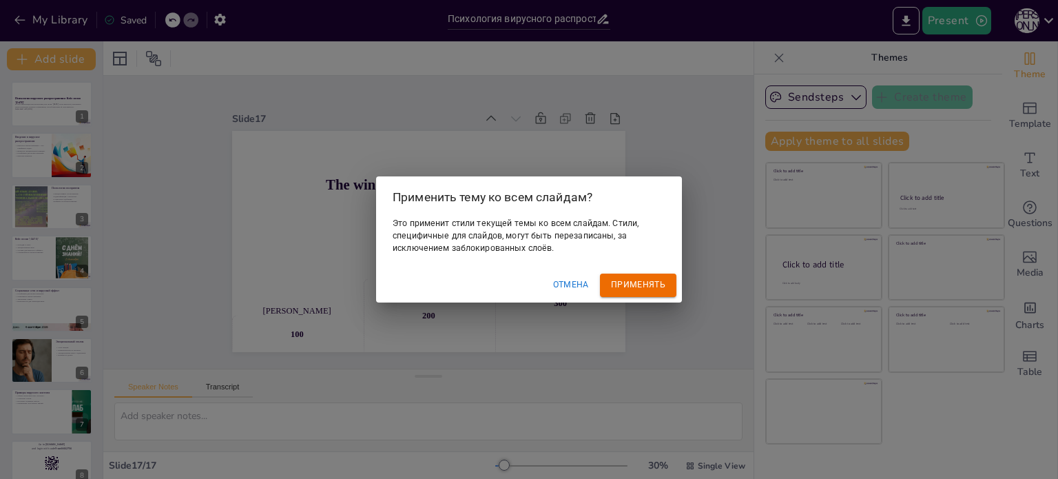
click at [576, 285] on font "Отмена" at bounding box center [571, 285] width 36 height 10
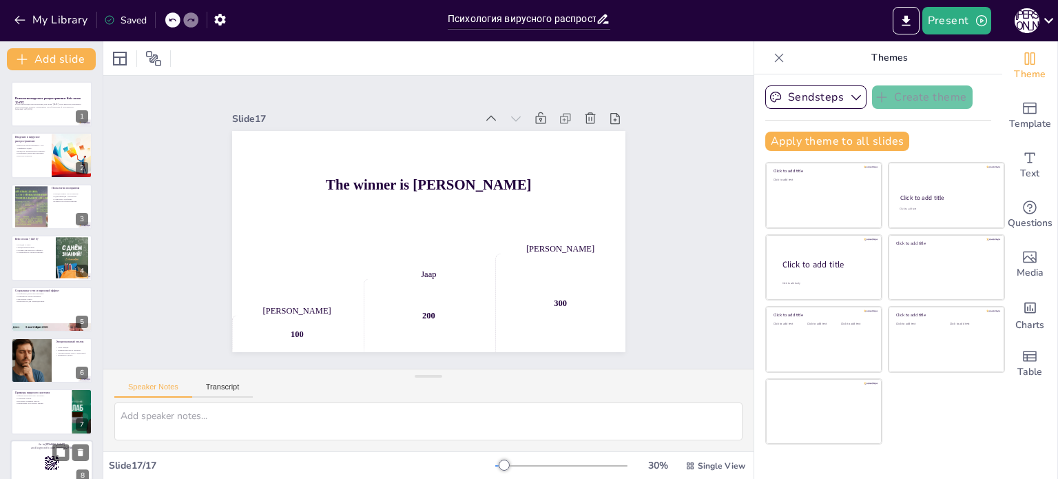
scroll to position [138, 0]
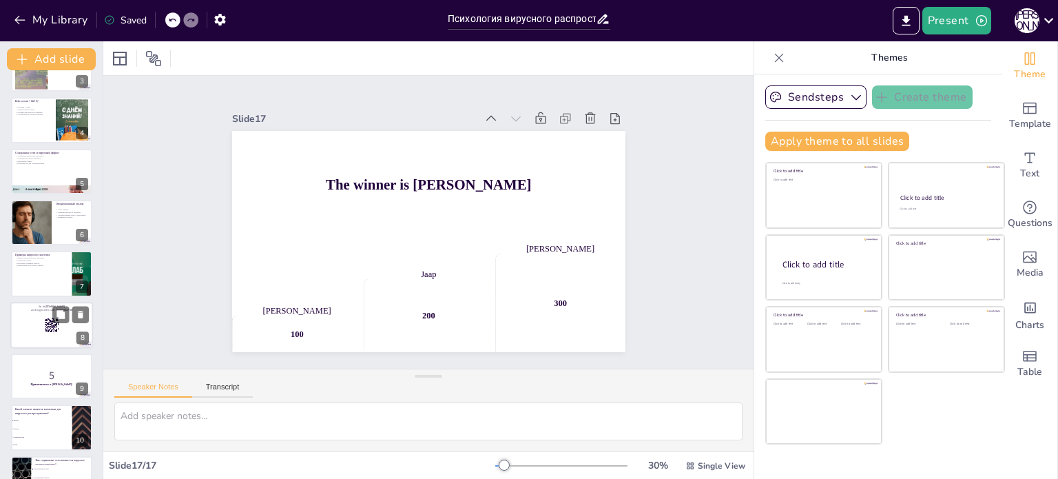
click at [45, 313] on div at bounding box center [51, 325] width 83 height 47
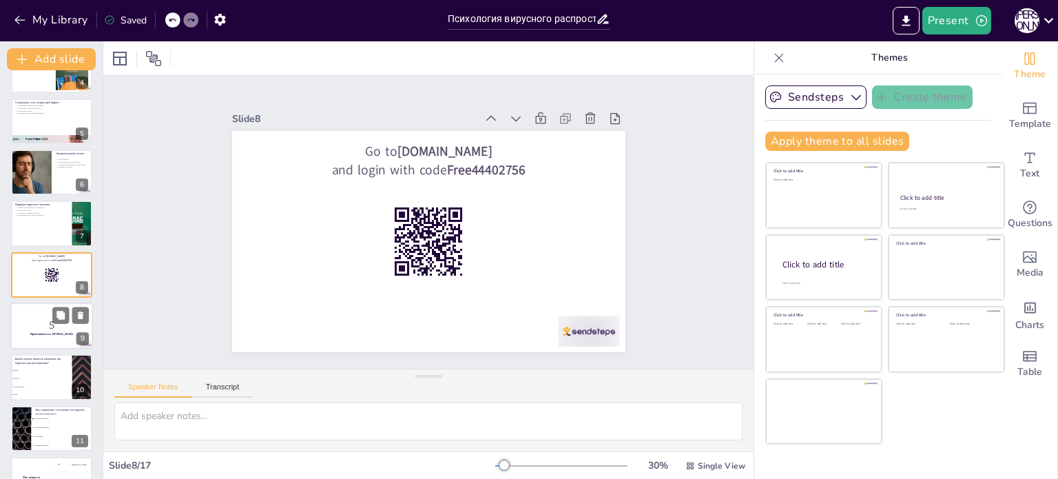
click at [33, 327] on p "5" at bounding box center [51, 324] width 74 height 15
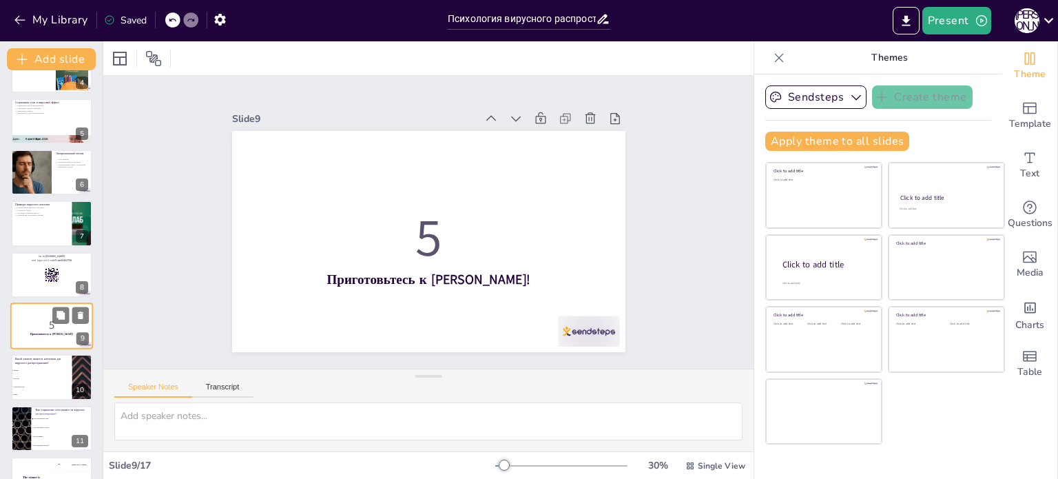
scroll to position [240, 0]
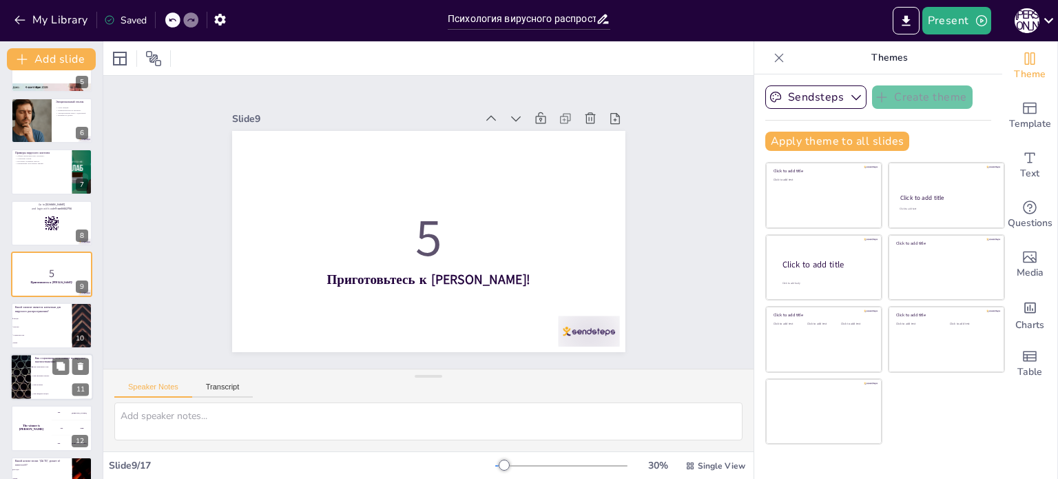
click at [41, 371] on li "Они уменьшают интерес" at bounding box center [62, 375] width 62 height 9
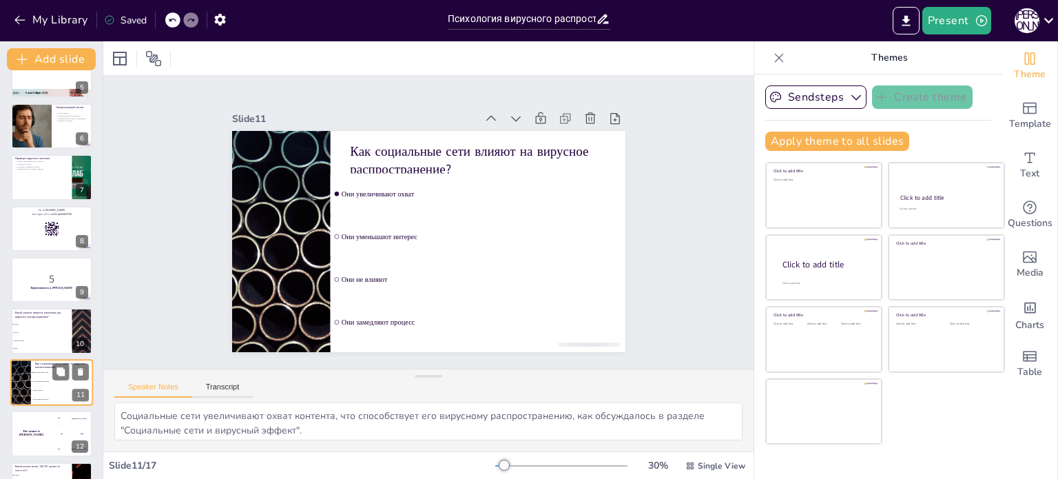
scroll to position [0, 0]
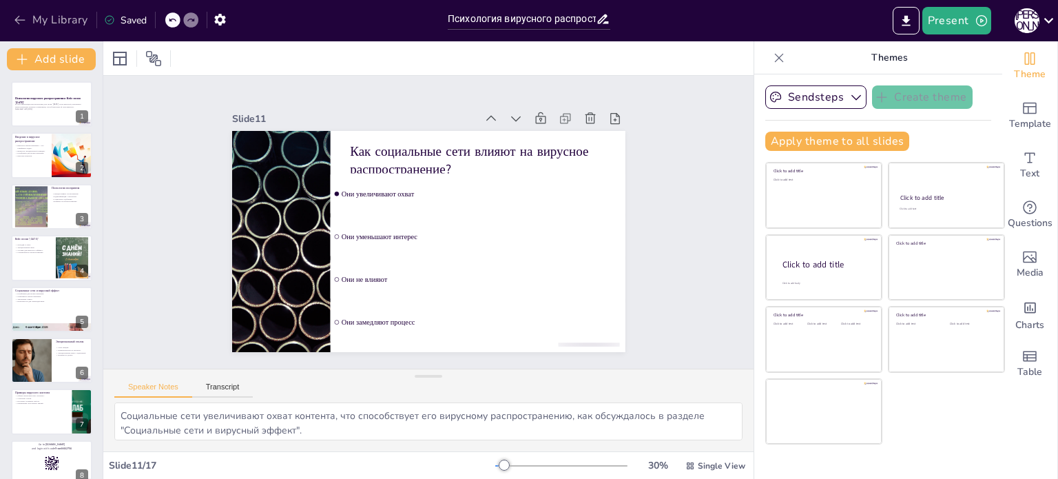
click at [14, 20] on icon "button" at bounding box center [20, 20] width 14 height 14
